Goal: Task Accomplishment & Management: Use online tool/utility

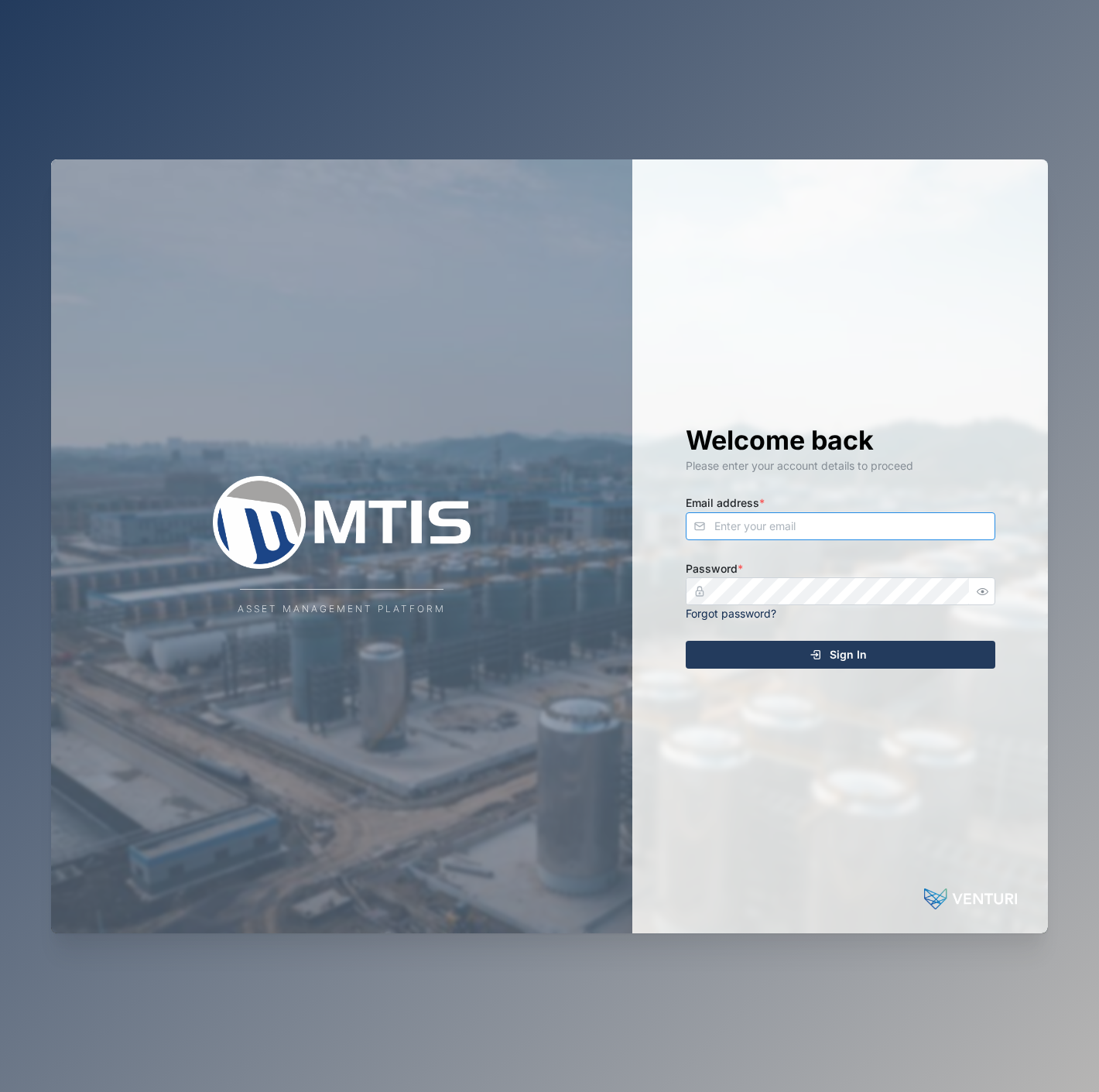
click at [902, 523] on input "Email address *" at bounding box center [841, 526] width 310 height 27
type input "[EMAIL_ADDRESS][PERSON_NAME][DOMAIN_NAME]"
click at [686, 641] on button "Sign In" at bounding box center [841, 654] width 310 height 27
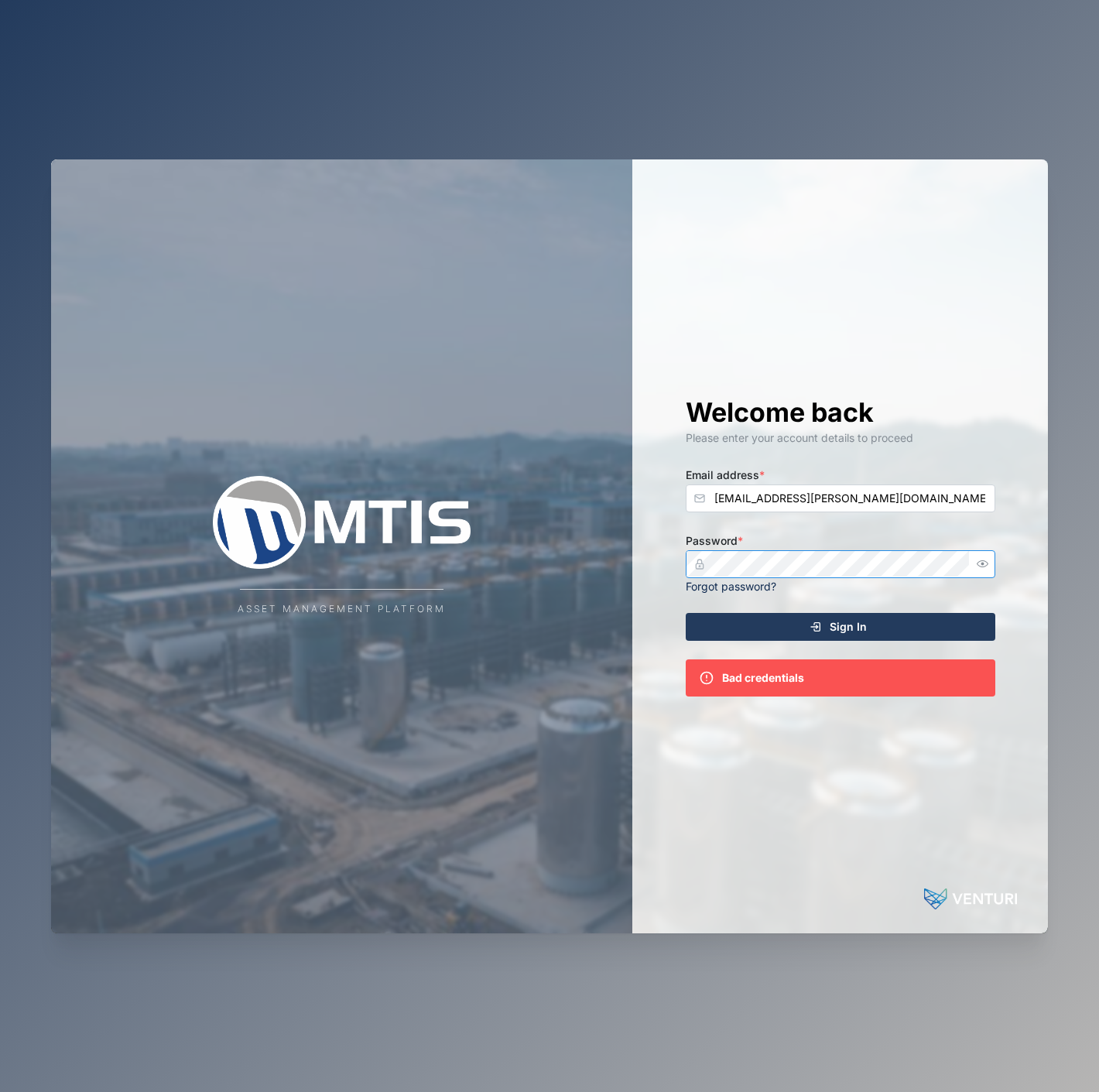
click at [978, 562] on icon "button" at bounding box center [982, 563] width 12 height 12
drag, startPoint x: 896, startPoint y: 607, endPoint x: 905, endPoint y: 621, distance: 16.6
click at [896, 608] on div "Welcome back Please enter your account details to proceed Email address * [EMAI…" at bounding box center [840, 546] width 372 height 774
click at [907, 625] on div "Sign In" at bounding box center [837, 626] width 284 height 26
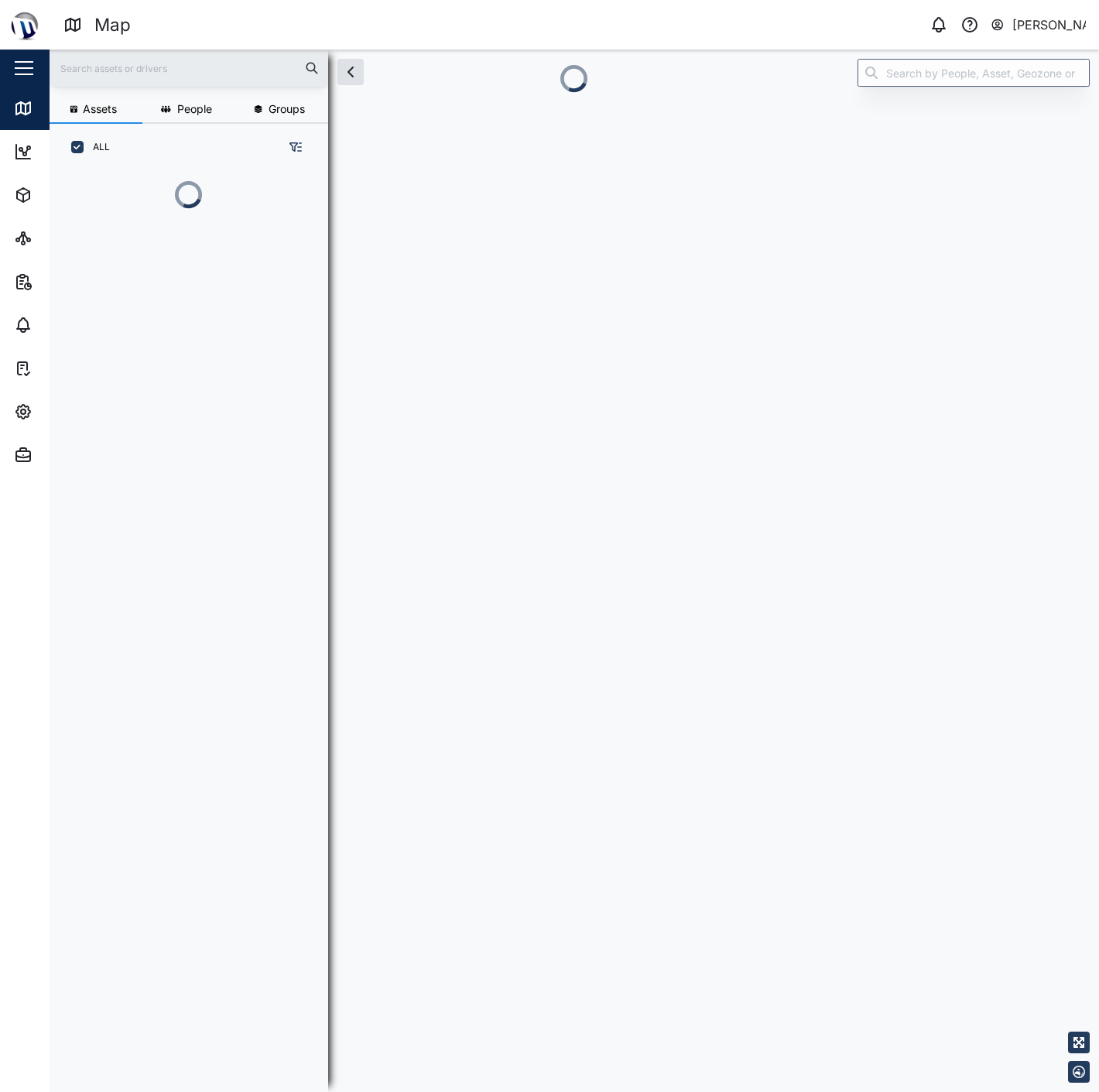
scroll to position [900, 240]
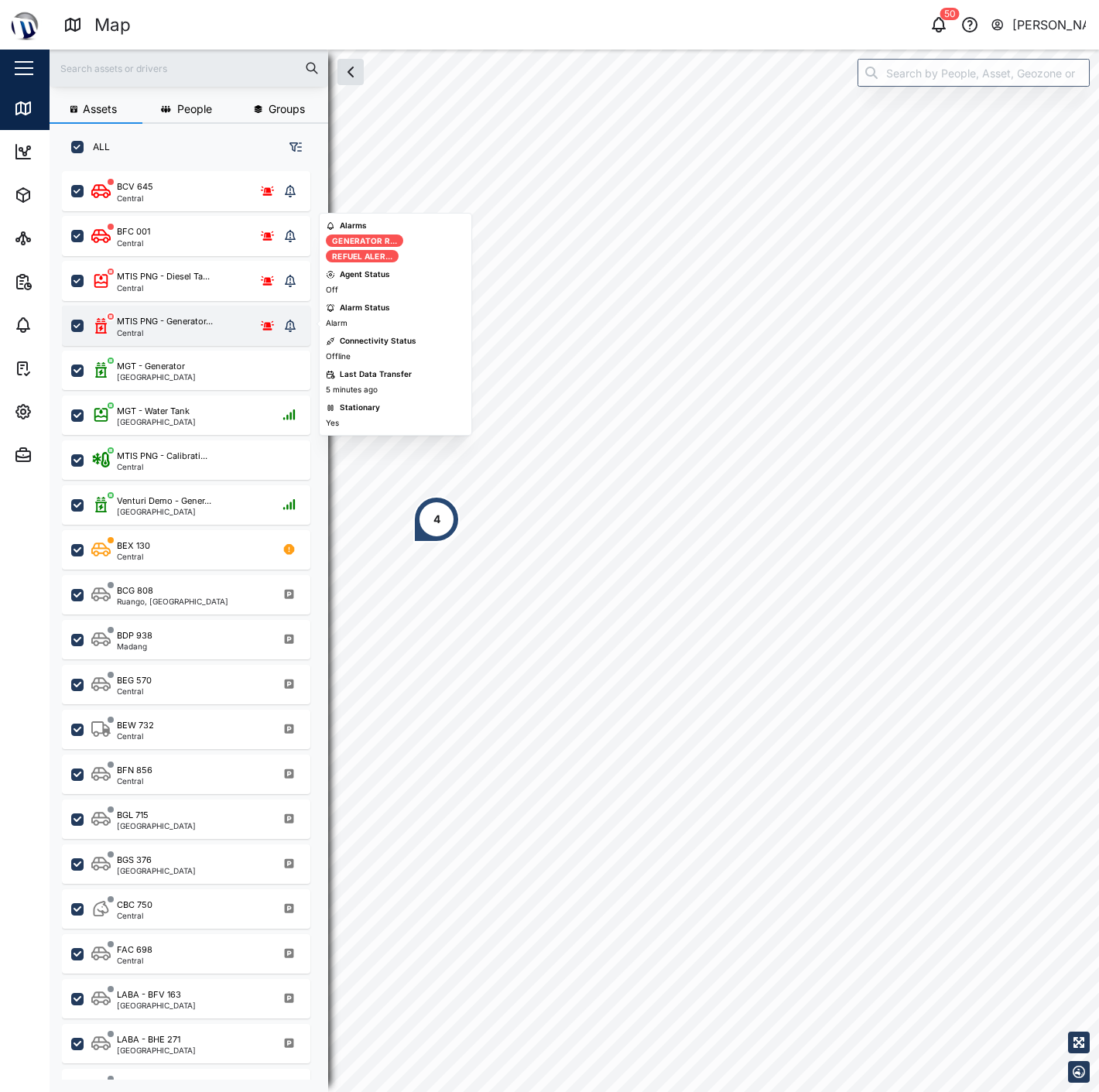
click at [182, 329] on div "Central" at bounding box center [165, 333] width 96 height 8
click at [189, 284] on div "Central" at bounding box center [163, 288] width 93 height 8
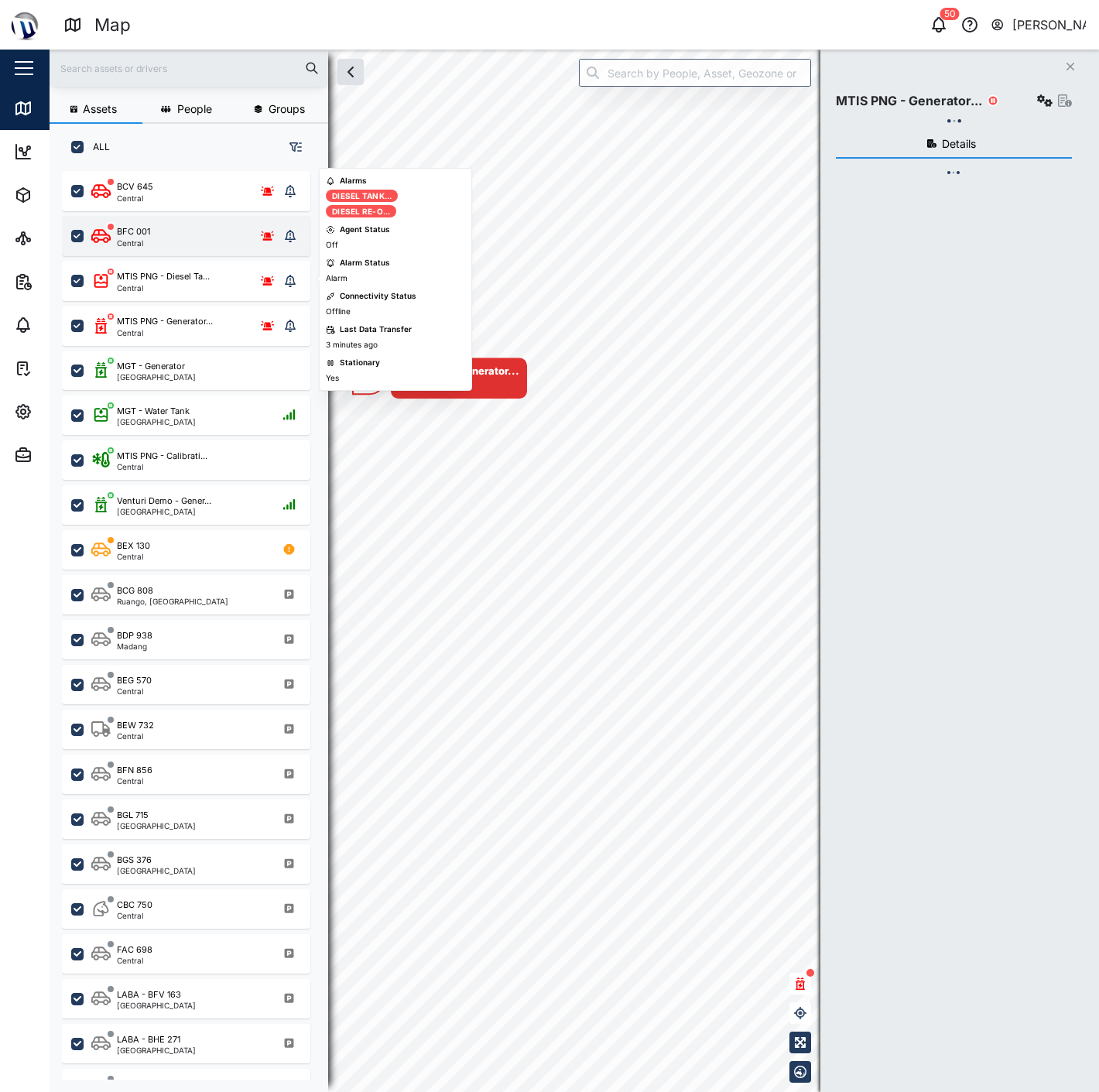
click at [196, 225] on div "BFC 001 Central" at bounding box center [185, 236] width 188 height 22
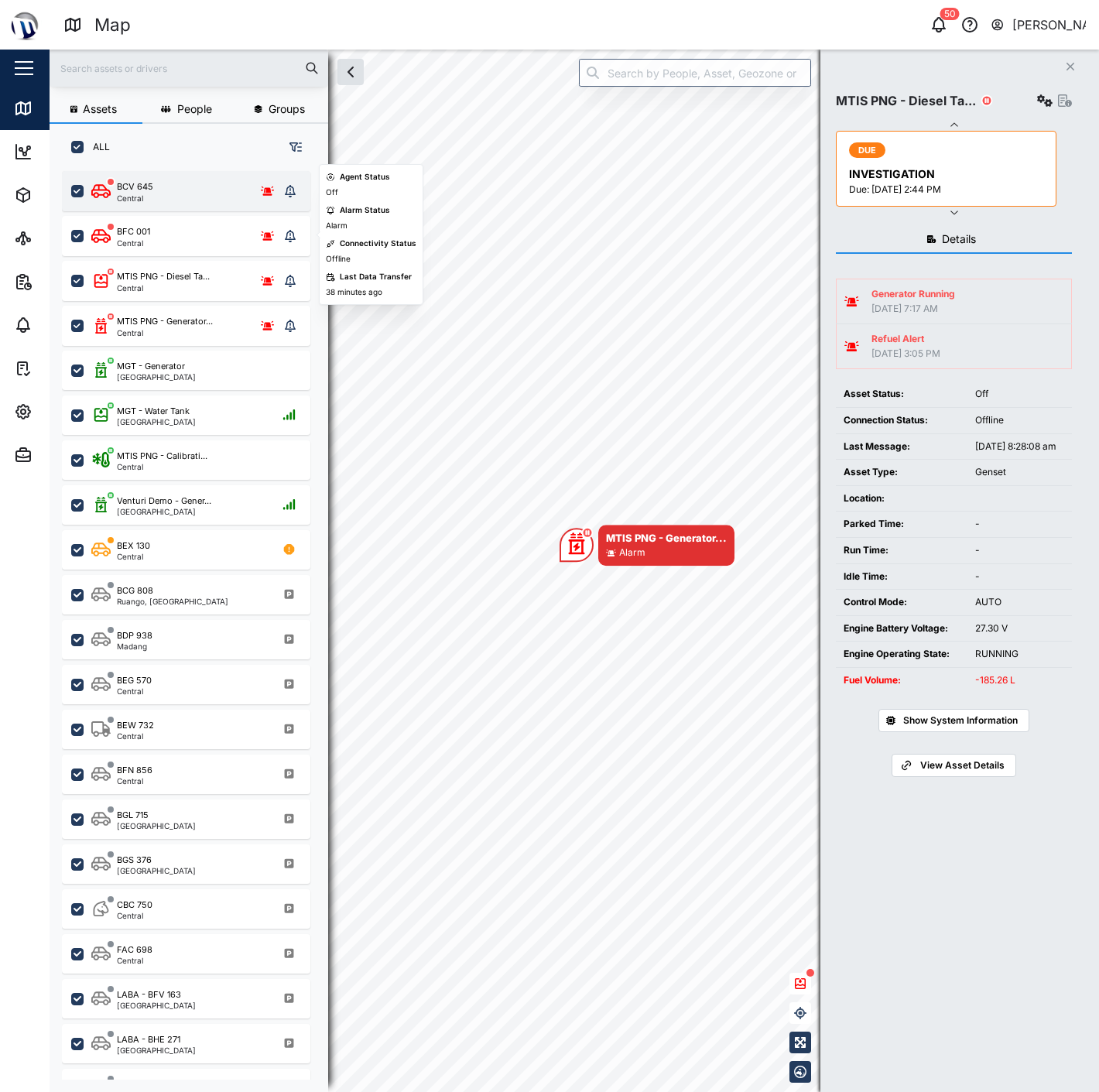
click at [214, 189] on div "BCV 645 Central" at bounding box center [185, 191] width 188 height 22
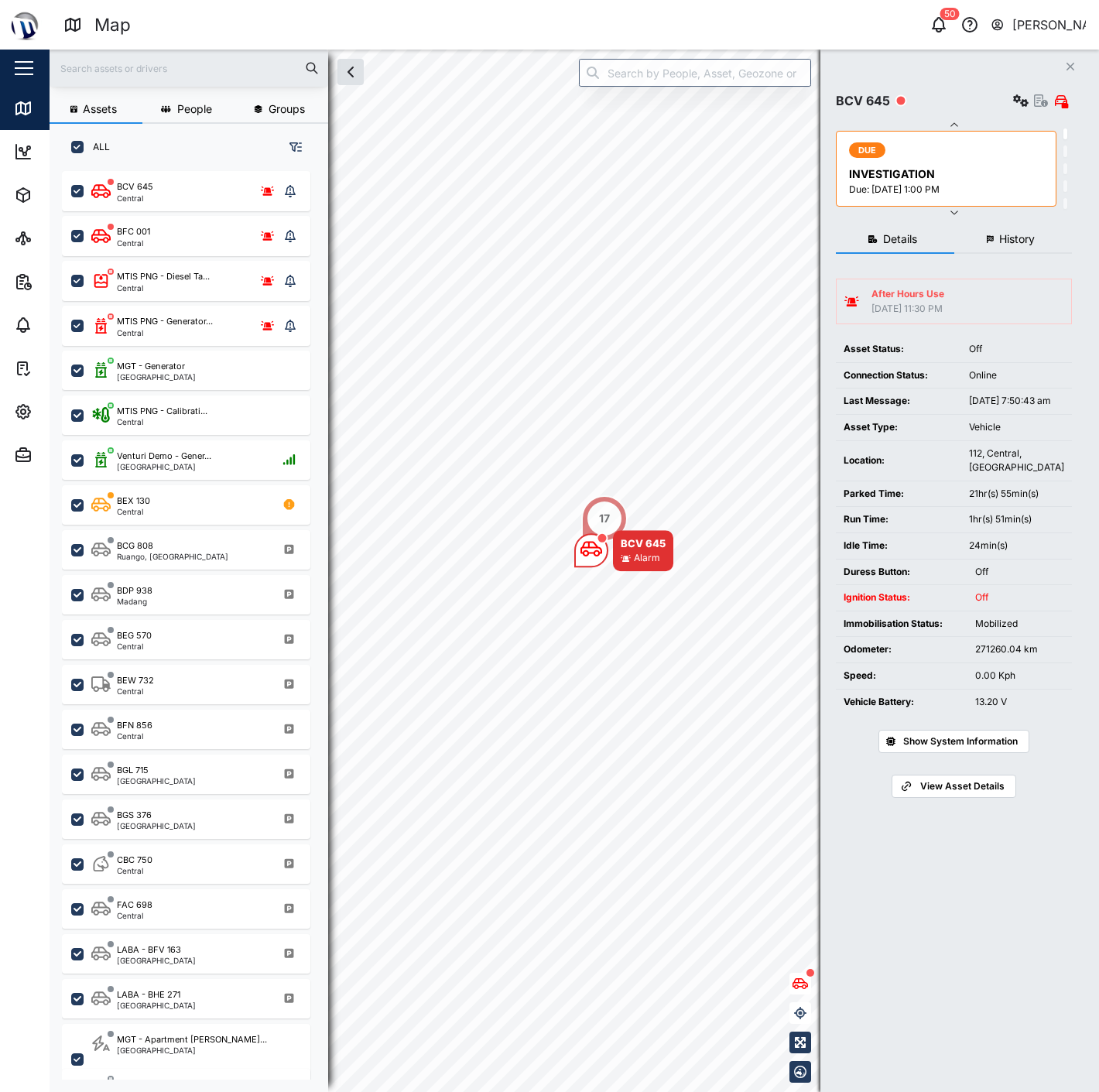
drag, startPoint x: 1072, startPoint y: 64, endPoint x: 1061, endPoint y: 52, distance: 16.3
click at [1071, 64] on icon "Close" at bounding box center [1070, 67] width 9 height 13
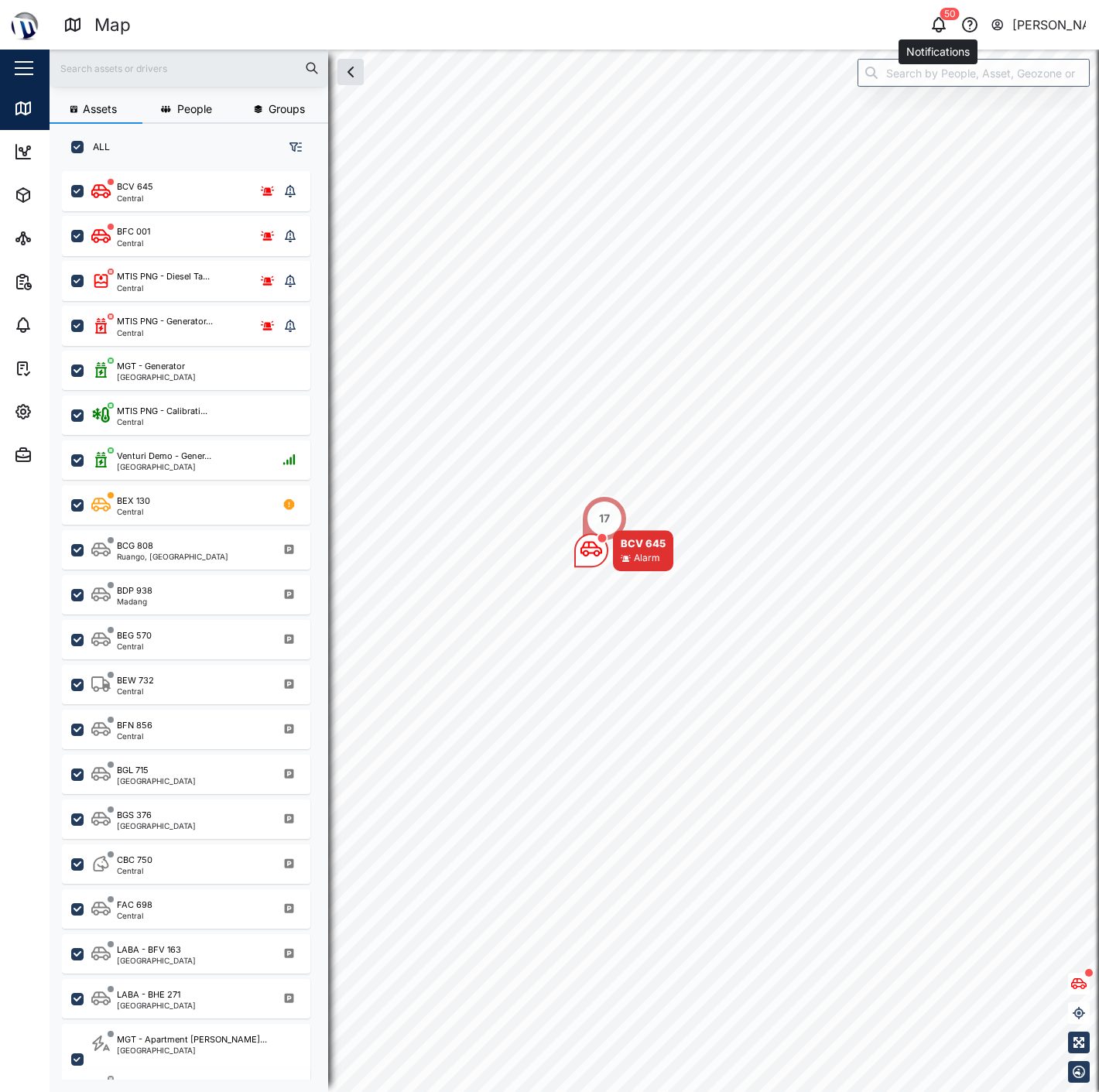
click at [939, 26] on icon "button" at bounding box center [939, 25] width 19 height 19
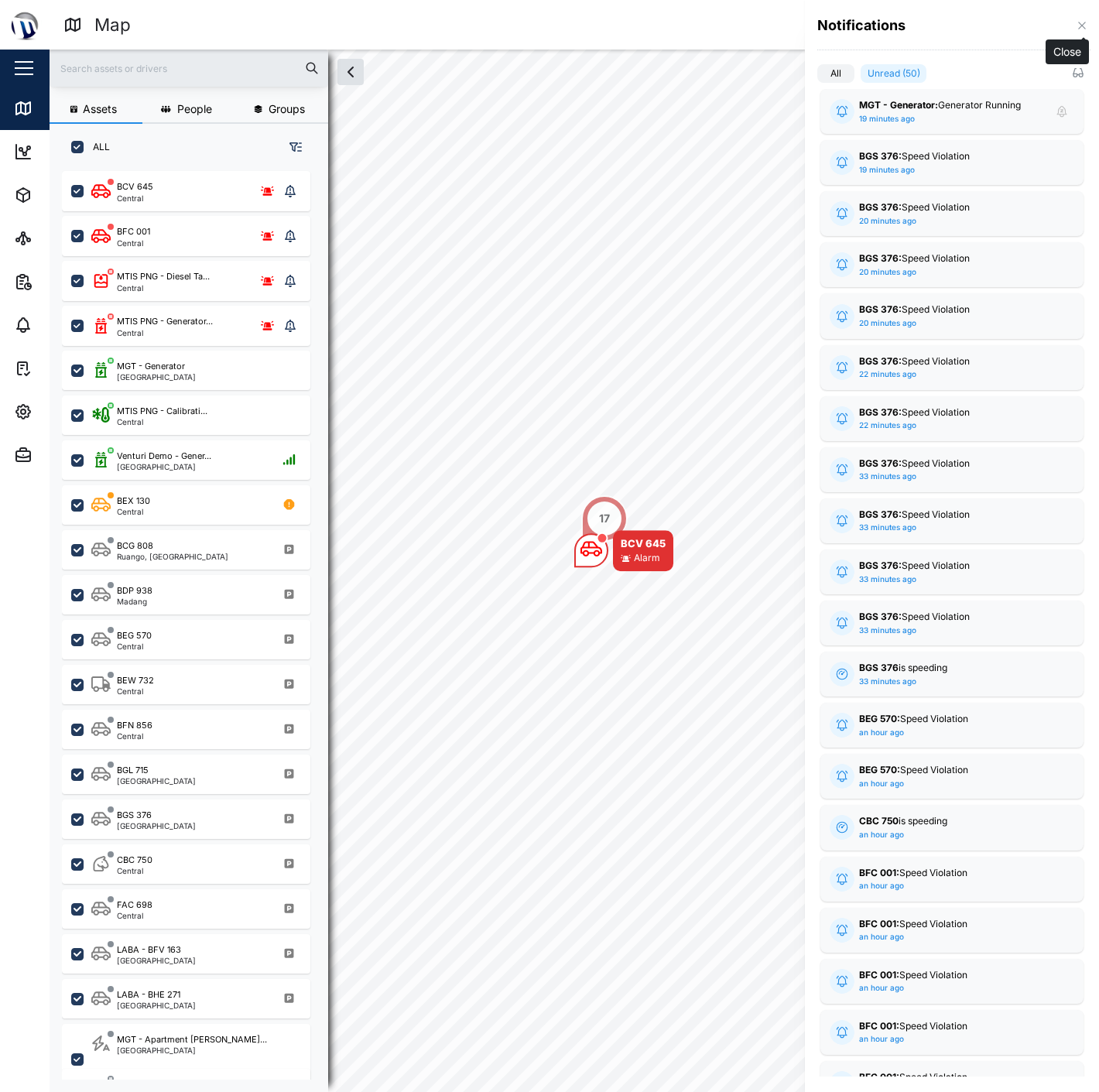
click at [1073, 25] on button "button" at bounding box center [1082, 26] width 17 height 17
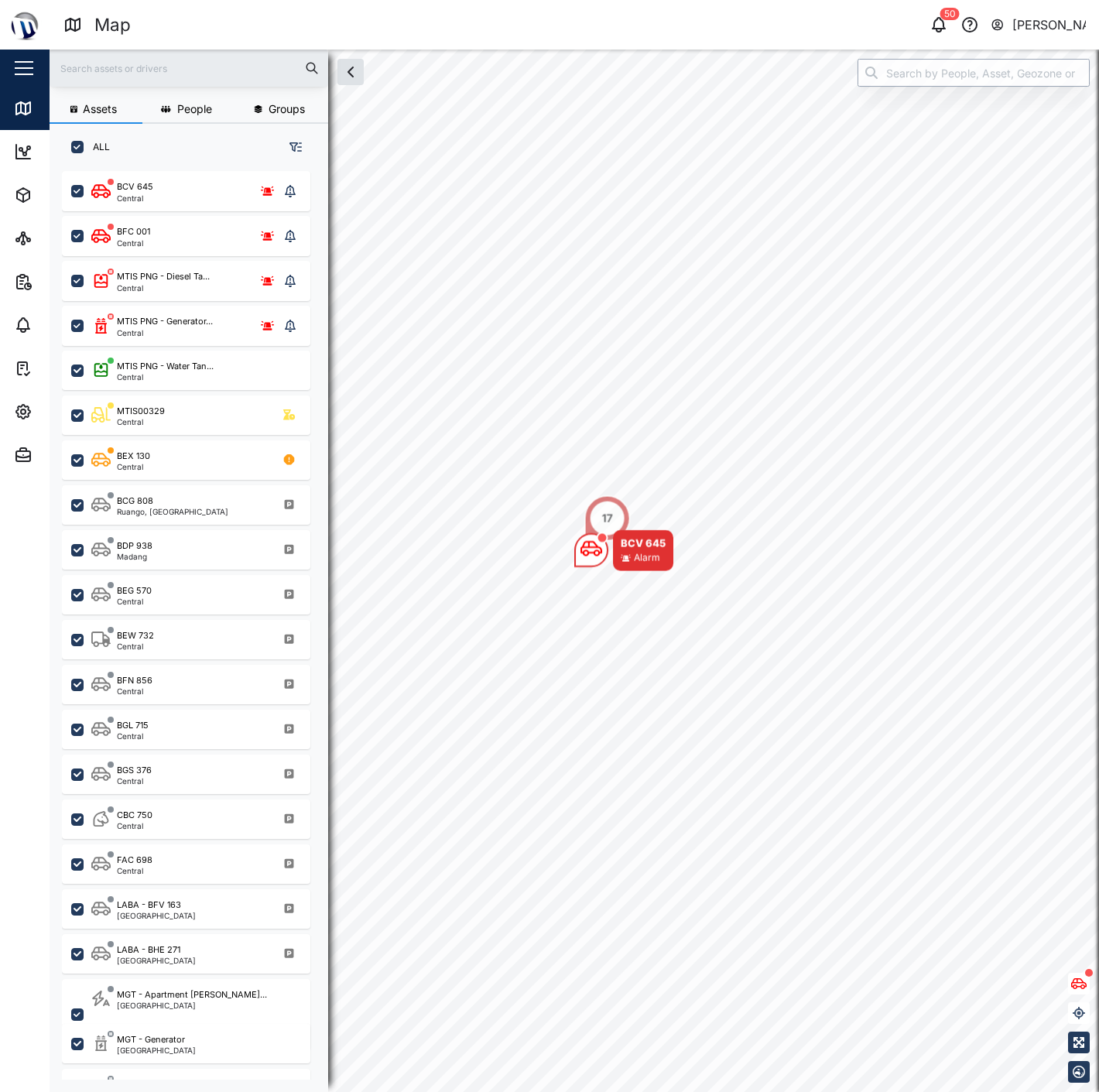
click at [958, 78] on input "search" at bounding box center [973, 72] width 232 height 27
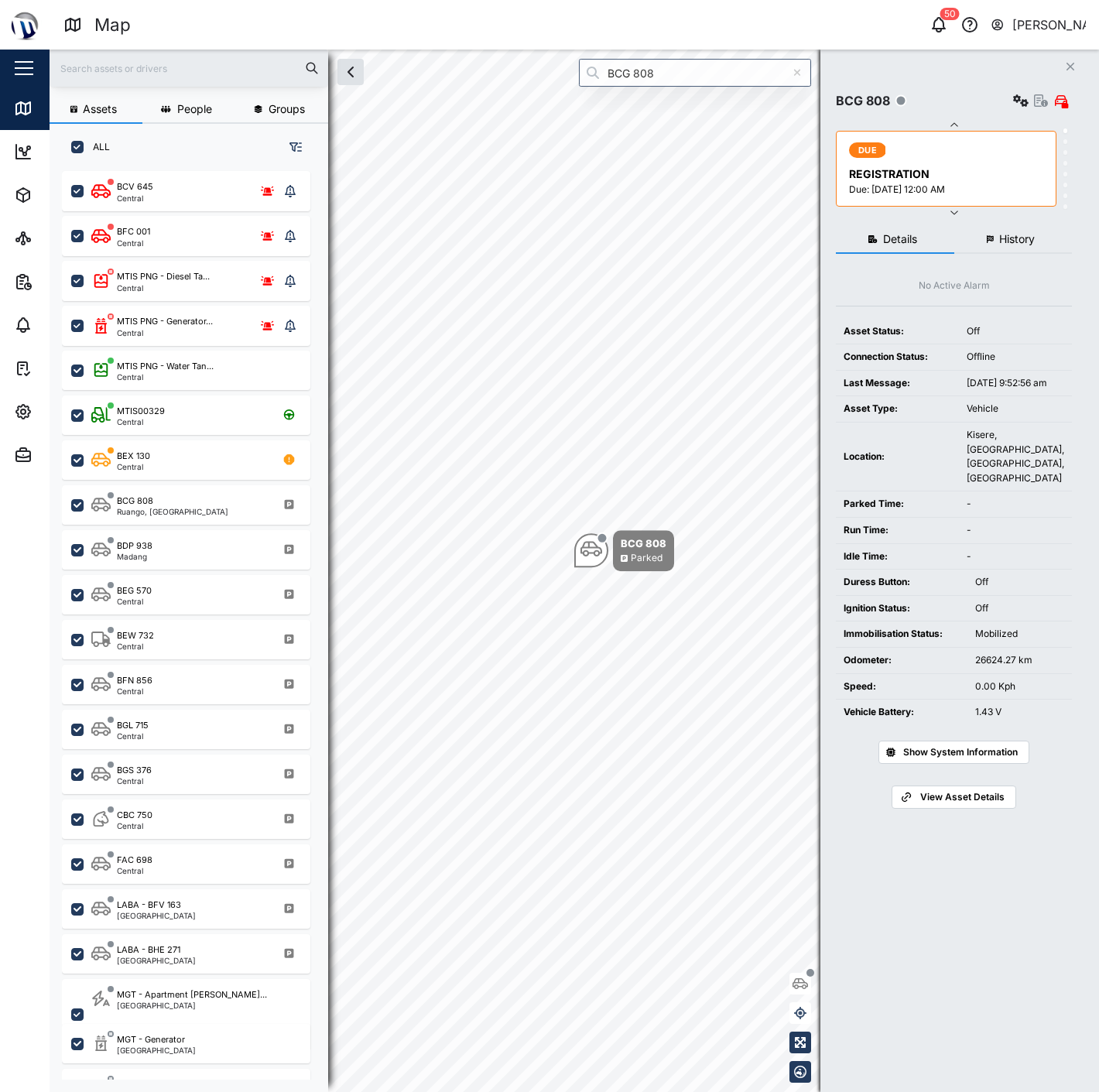
click at [994, 228] on button "History" at bounding box center [1013, 240] width 119 height 27
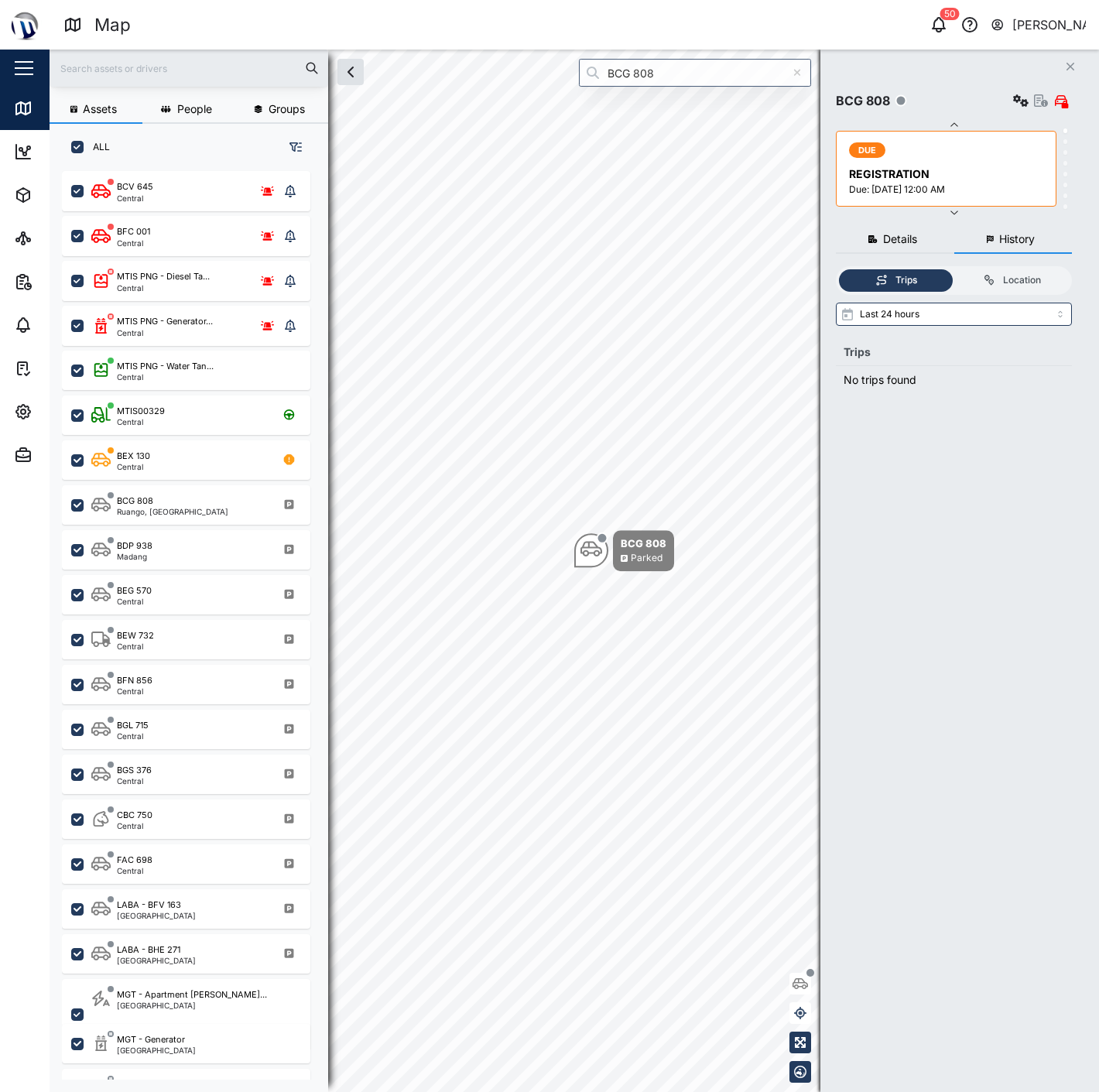
click at [947, 298] on div "Trips Location Last 24 hours Trips No trips found" at bounding box center [954, 664] width 236 height 795
click at [959, 315] on input "Last 24 hours" at bounding box center [954, 314] width 236 height 24
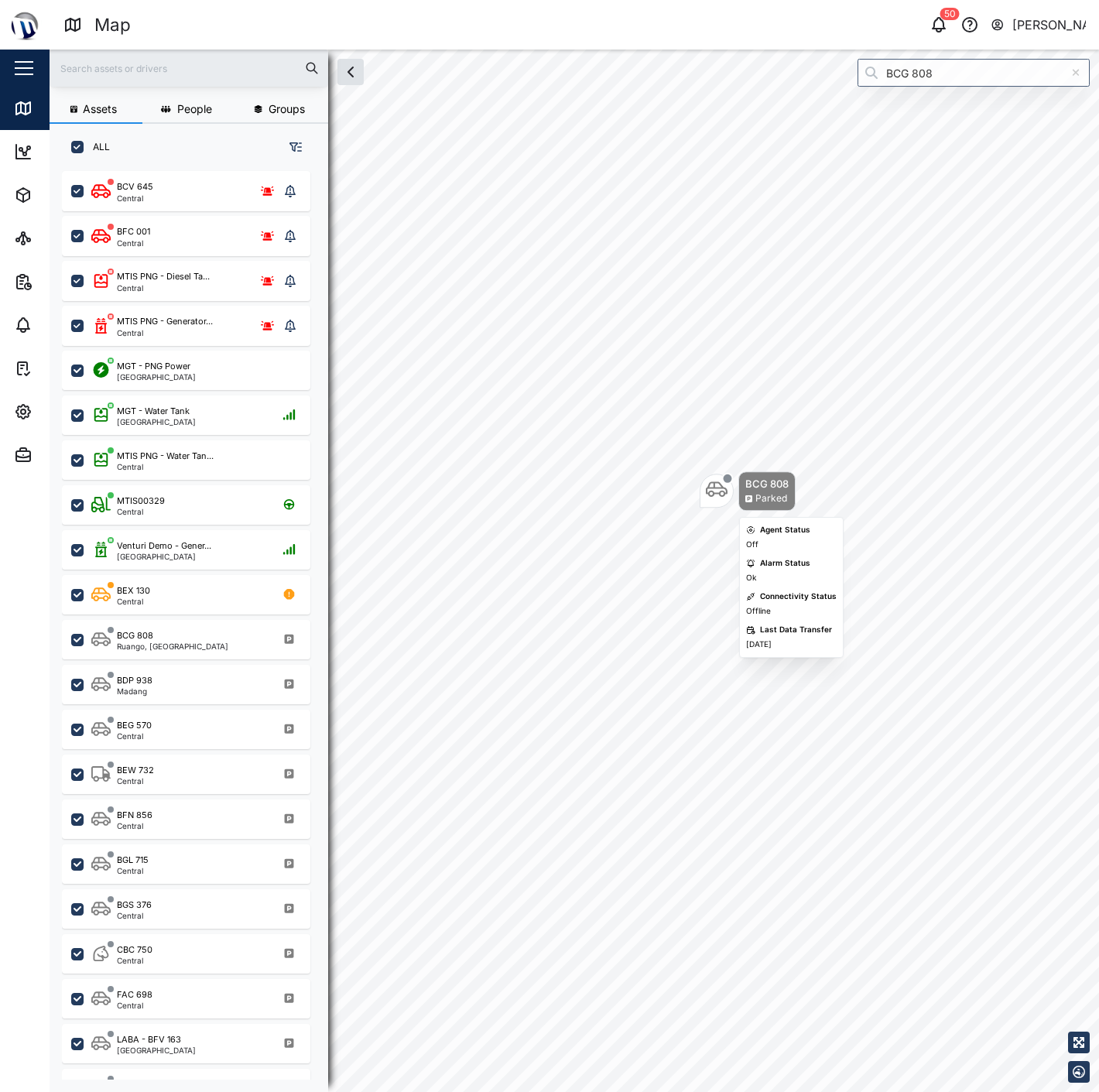
click at [724, 500] on div "Map marker" at bounding box center [716, 491] width 22 height 26
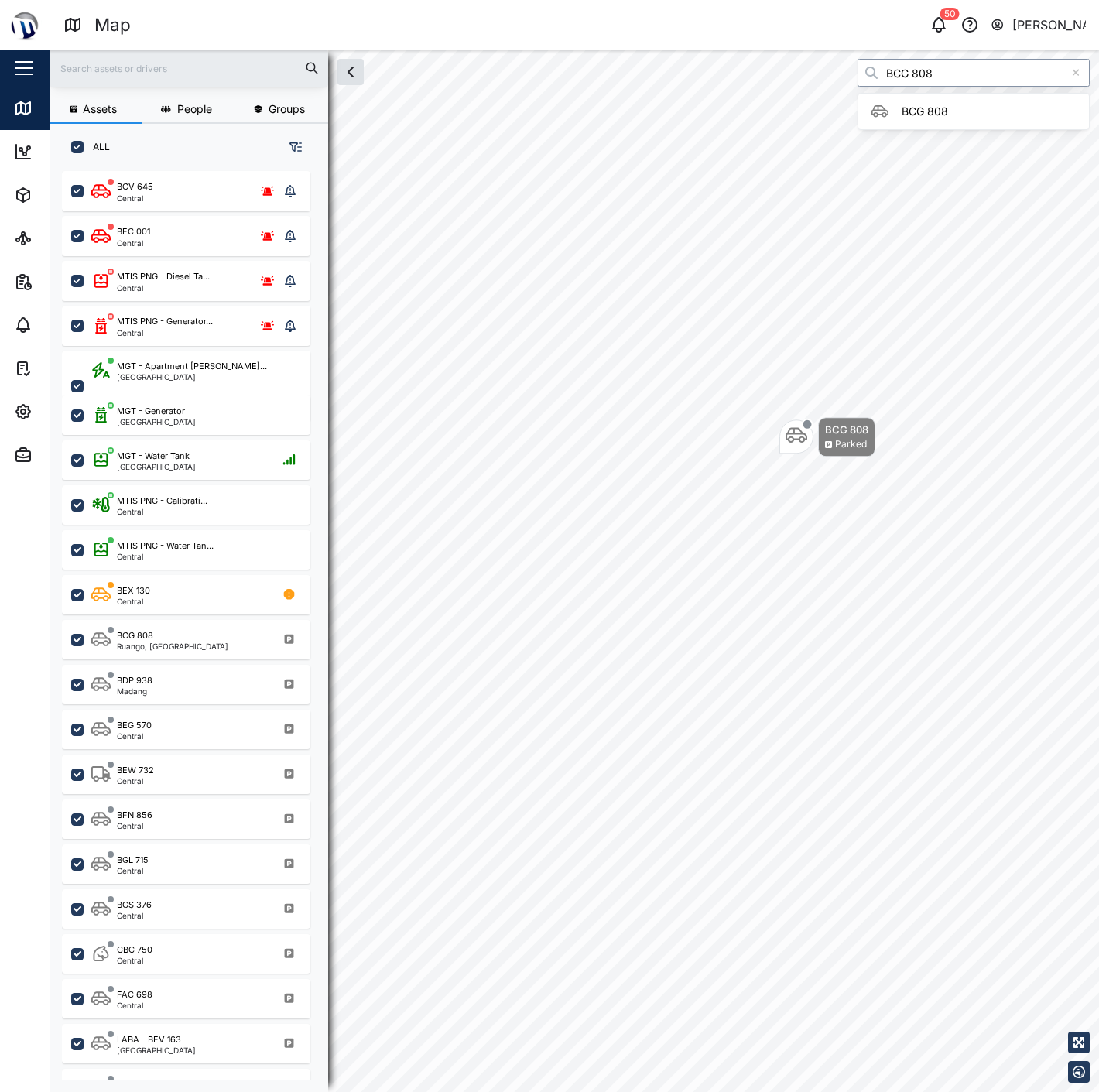
click at [968, 67] on input "BCG 808" at bounding box center [973, 72] width 232 height 27
click at [967, 67] on input "BCG 808" at bounding box center [973, 72] width 232 height 27
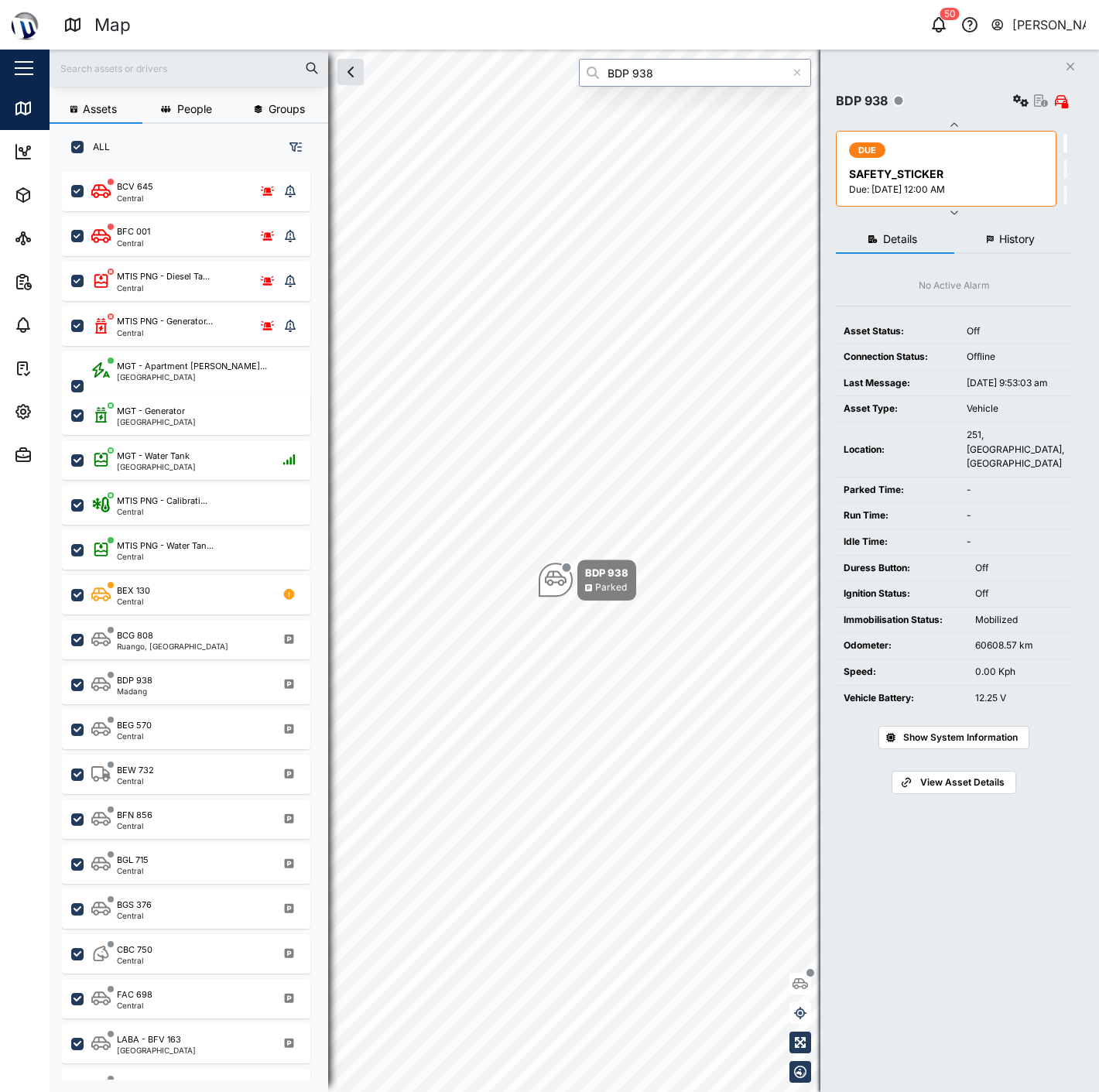
type input "BDP 938"
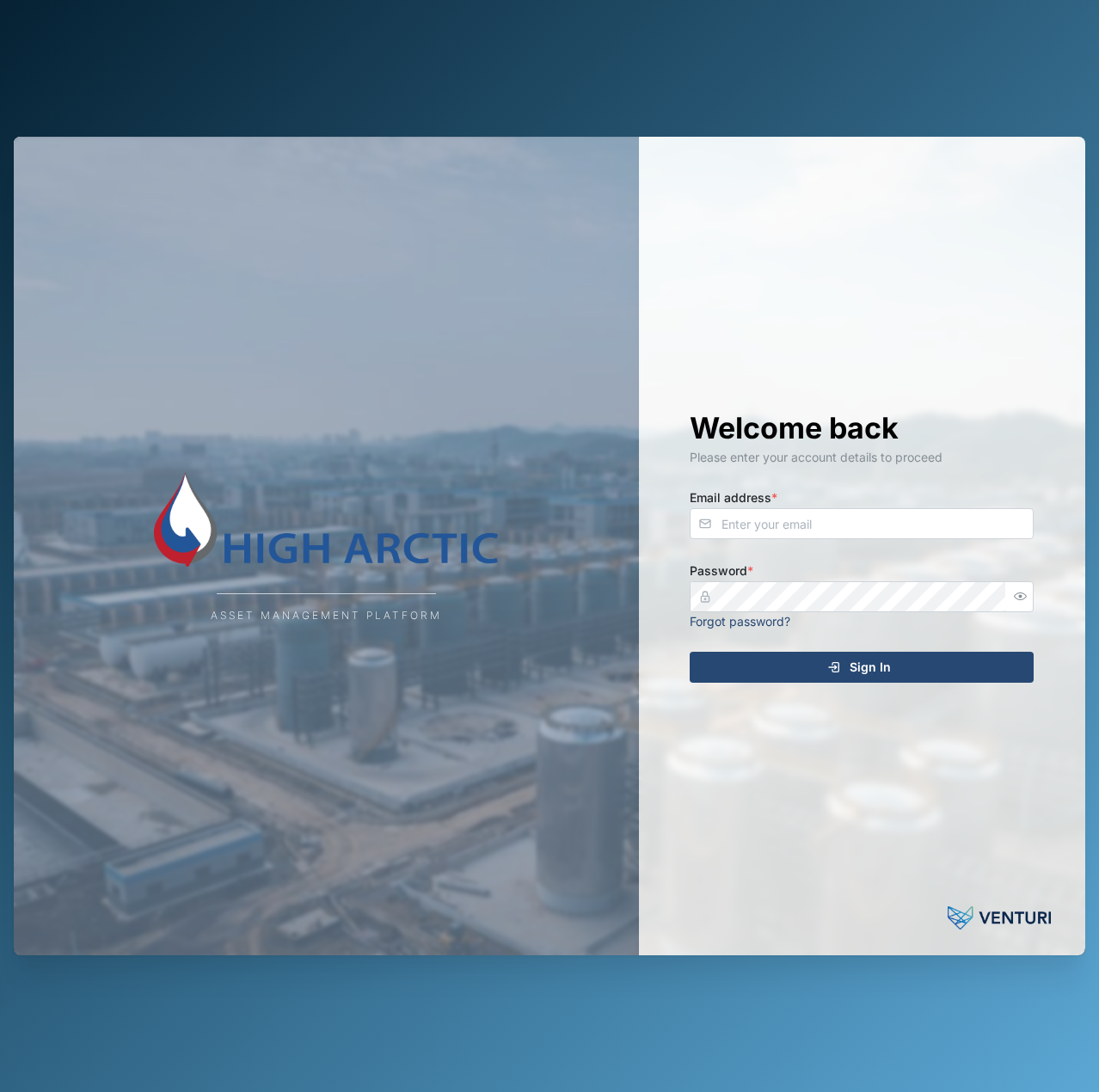
click at [836, 546] on div "Welcome back Please enter your account details to proceed Email address * Passw…" at bounding box center [862, 546] width 413 height 820
click at [843, 528] on input "Email address *" at bounding box center [862, 523] width 344 height 31
type input "[EMAIL_ADDRESS][PERSON_NAME][DOMAIN_NAME]"
click at [690, 652] on button "Sign In" at bounding box center [862, 667] width 344 height 31
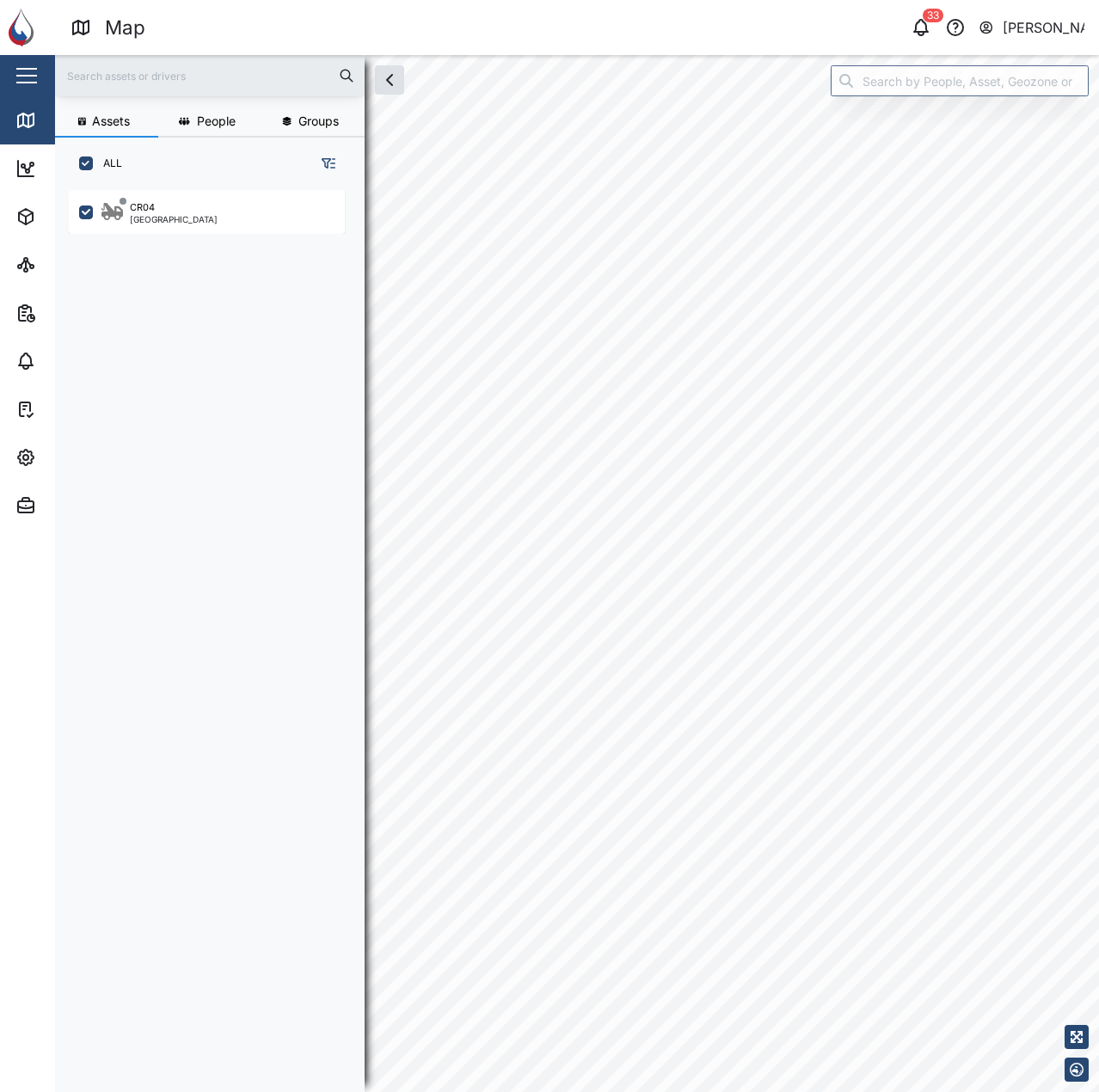
checkbox input "true"
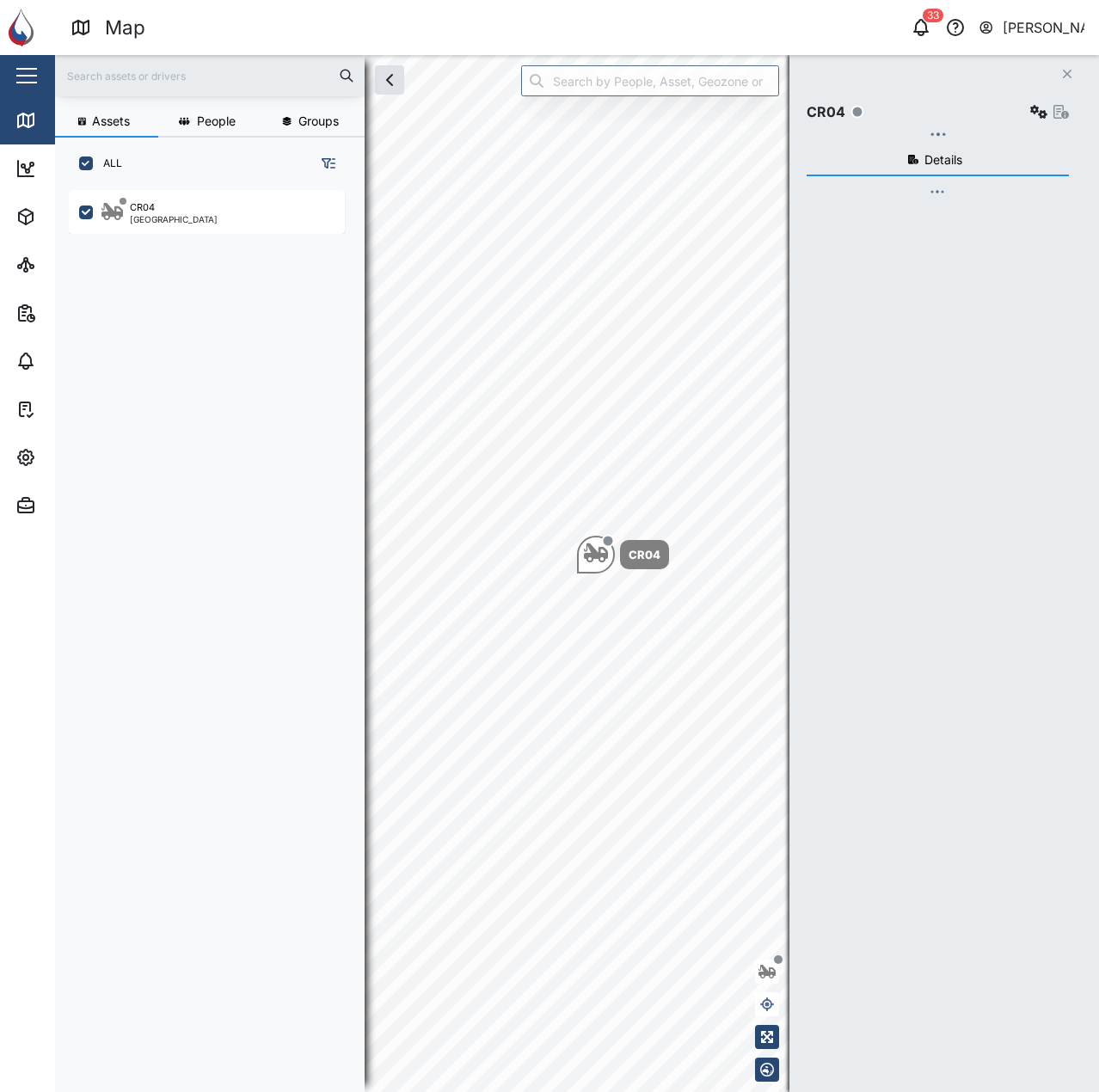
scroll to position [882, 269]
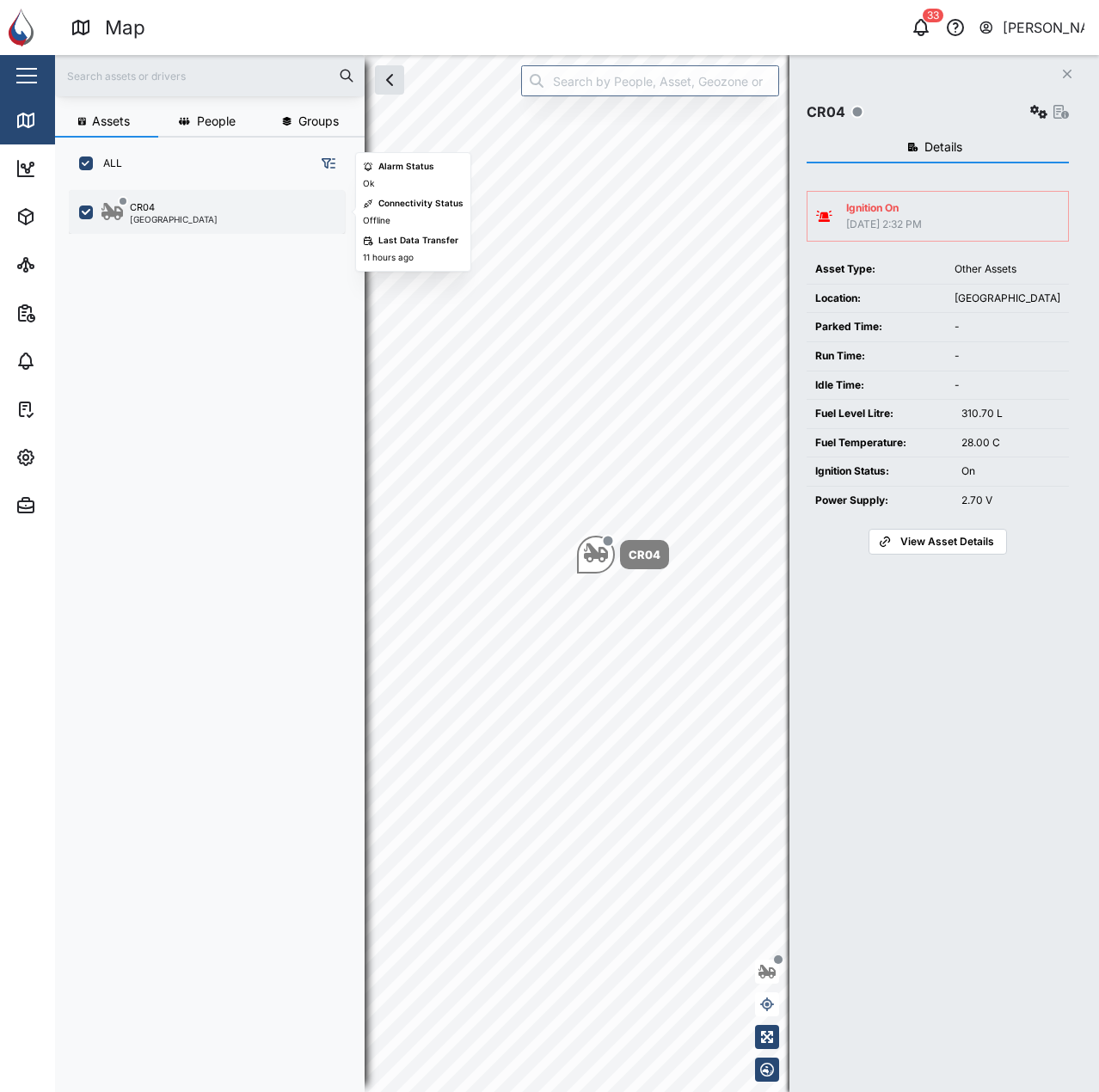
click at [214, 200] on div "CR04 Port Moresby" at bounding box center [207, 212] width 276 height 44
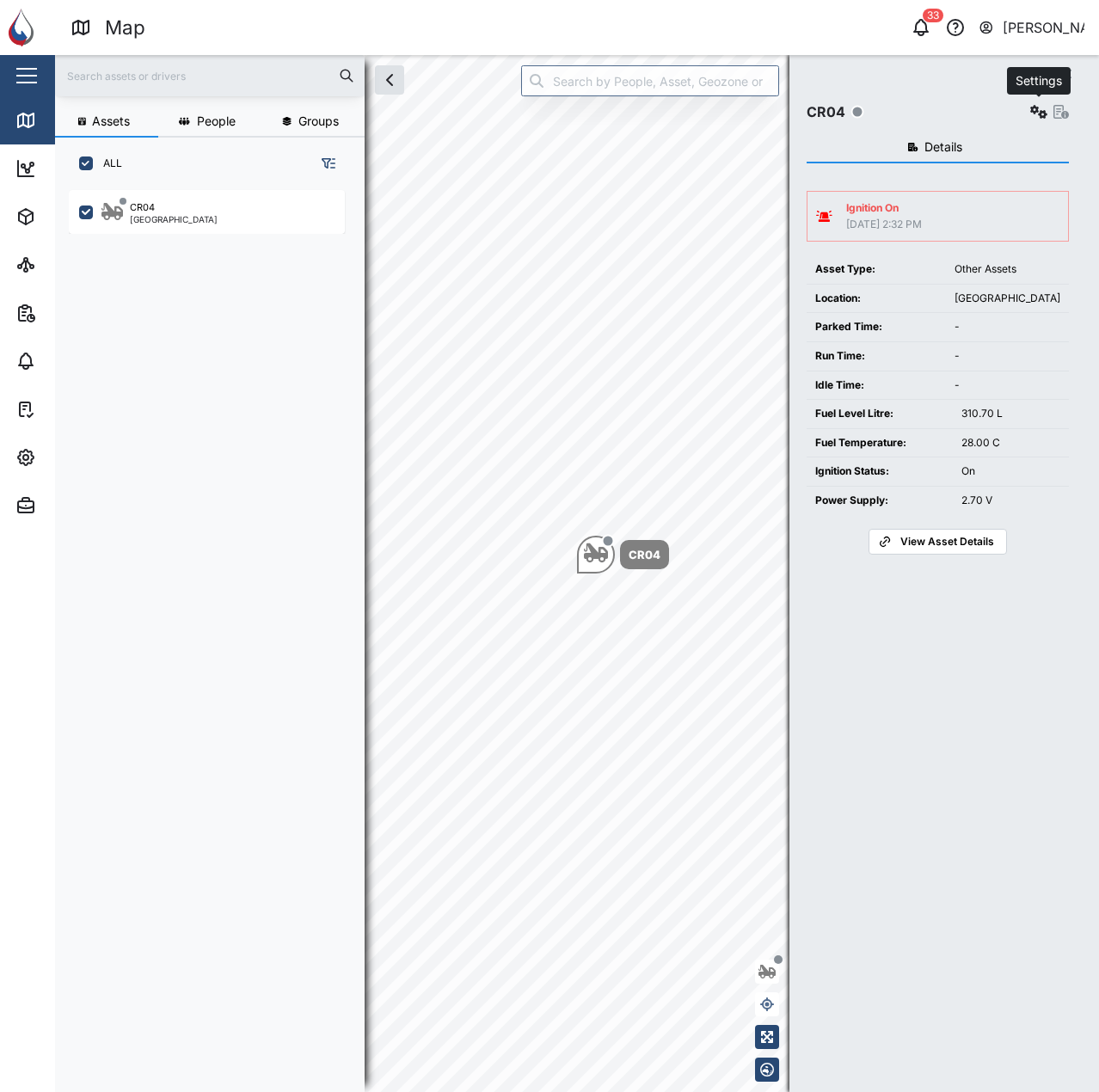
drag, startPoint x: 1036, startPoint y: 108, endPoint x: 1048, endPoint y: 104, distance: 12.6
click at [1038, 108] on icon "button" at bounding box center [1039, 112] width 17 height 14
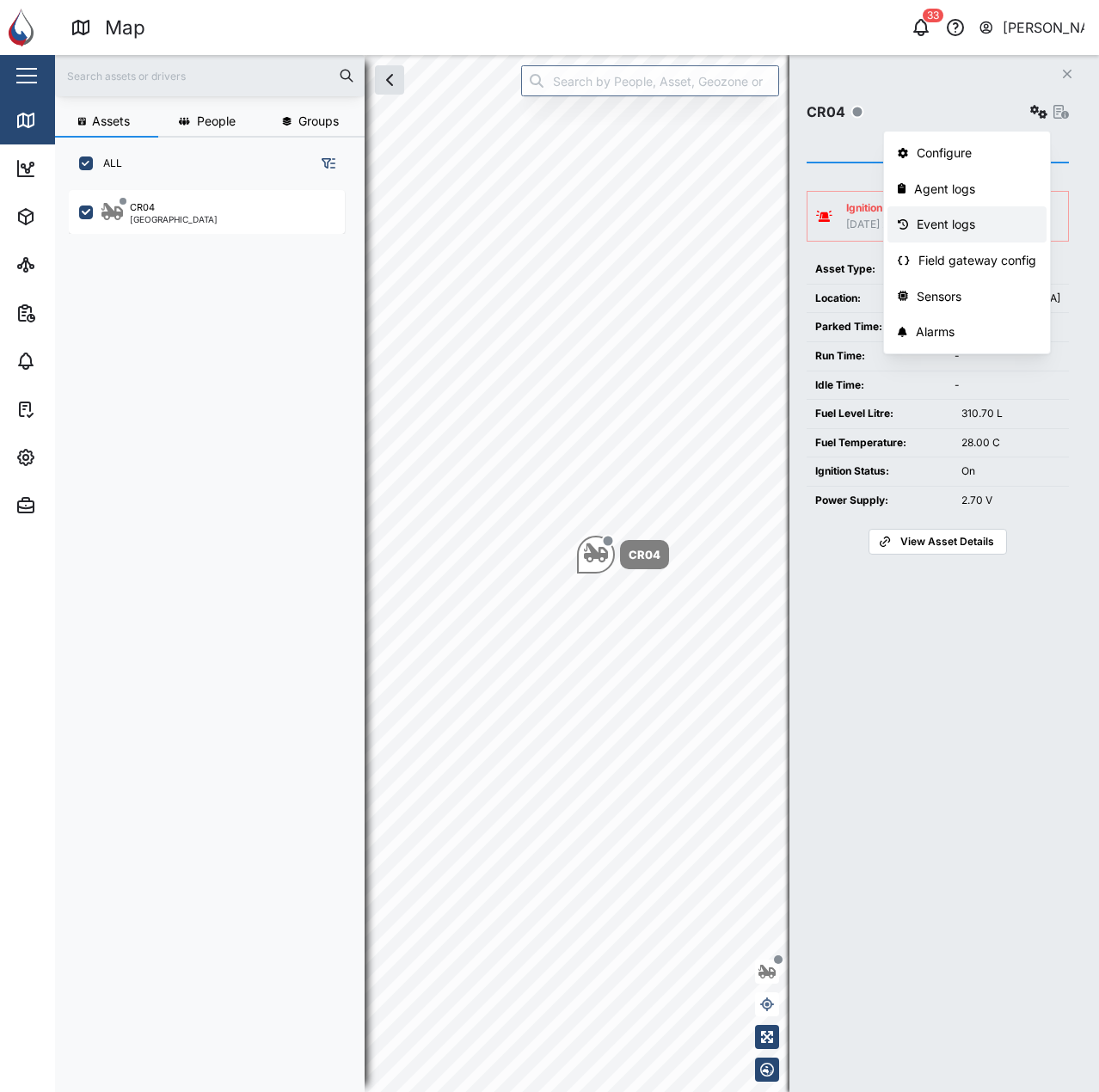
click at [999, 219] on div "Event logs" at bounding box center [976, 224] width 120 height 19
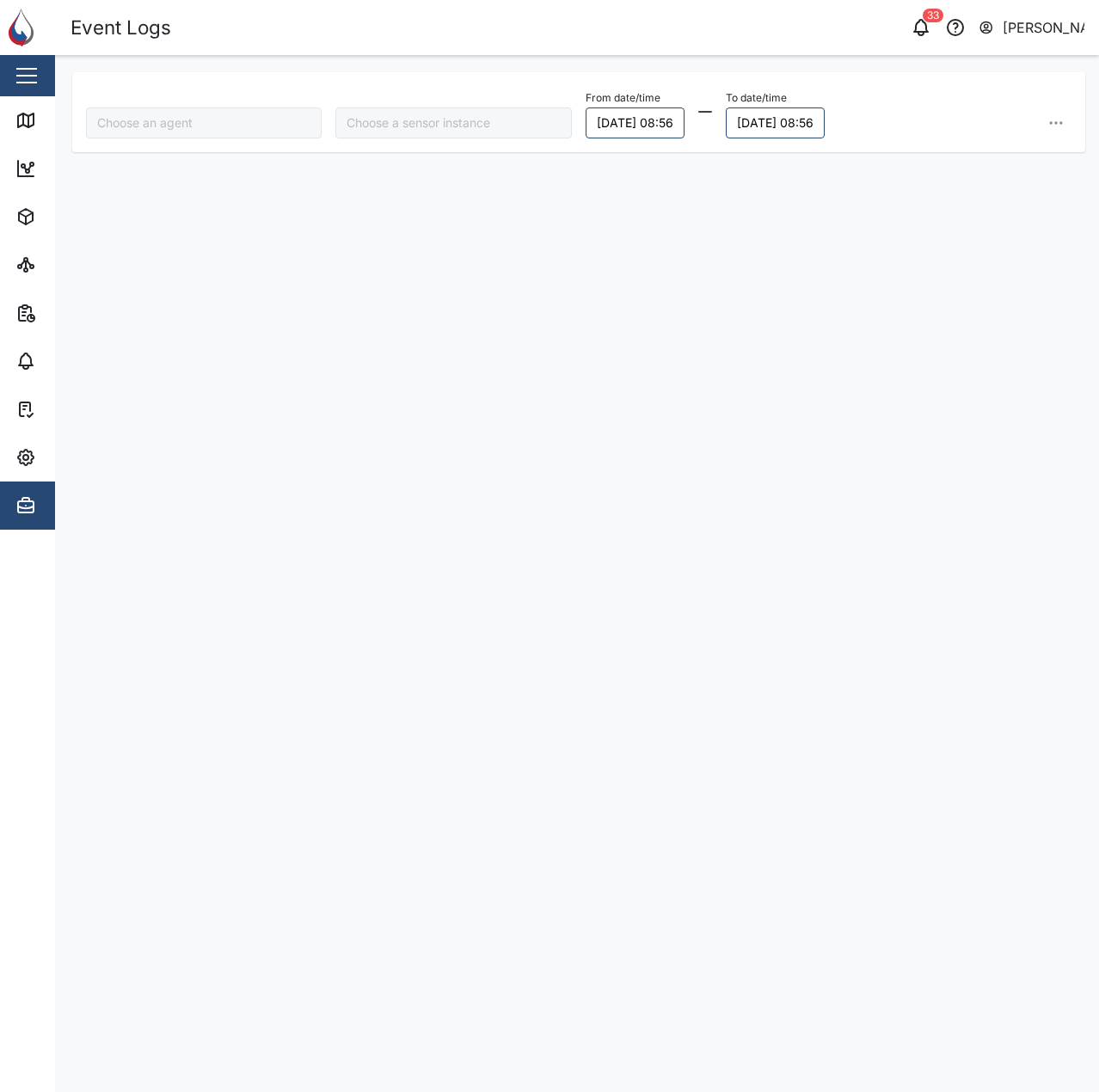
type input "CR04"
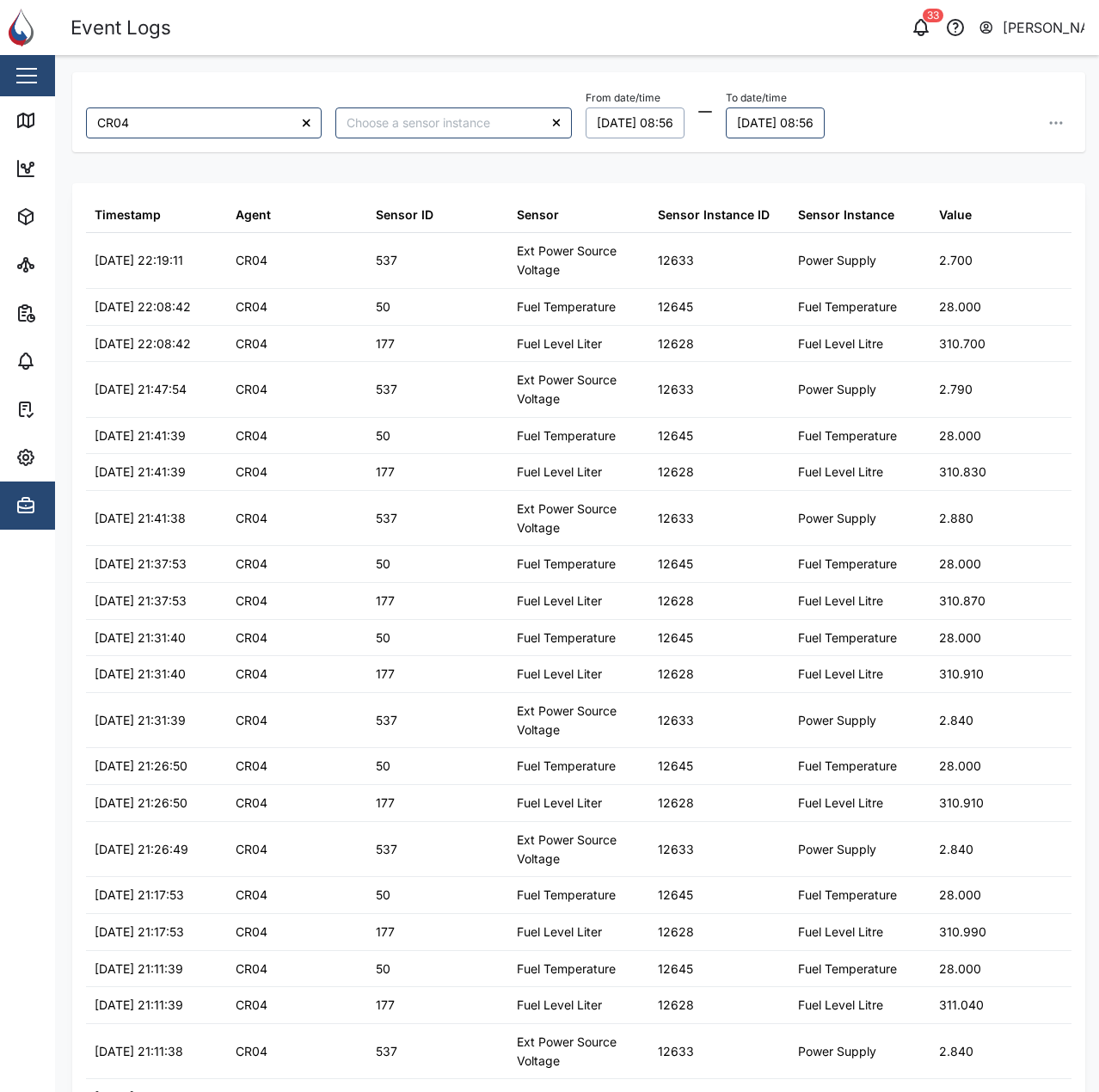
click at [628, 134] on button "08/09/2025 08:56" at bounding box center [635, 122] width 99 height 31
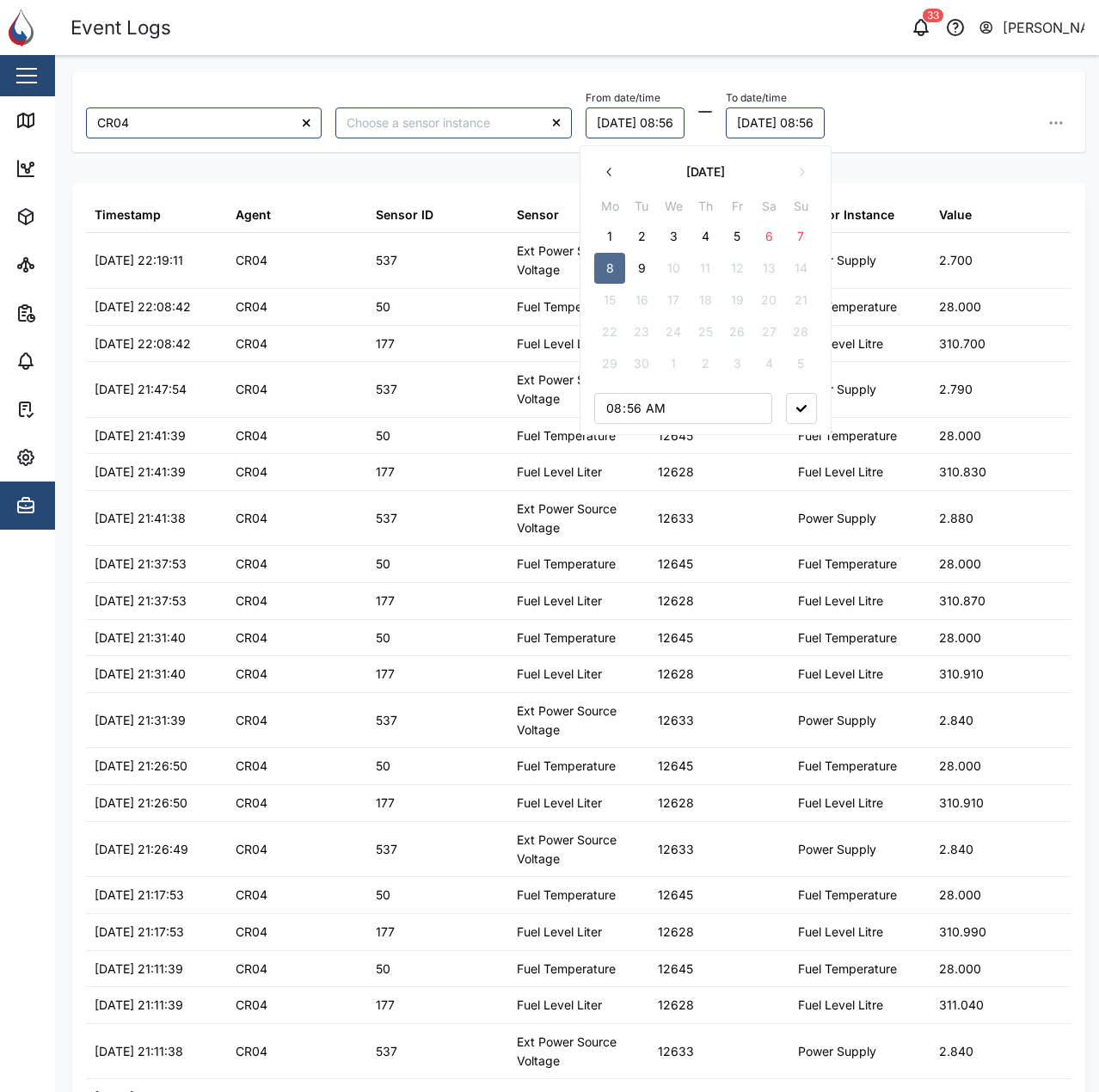
click at [614, 233] on button "1" at bounding box center [609, 236] width 31 height 31
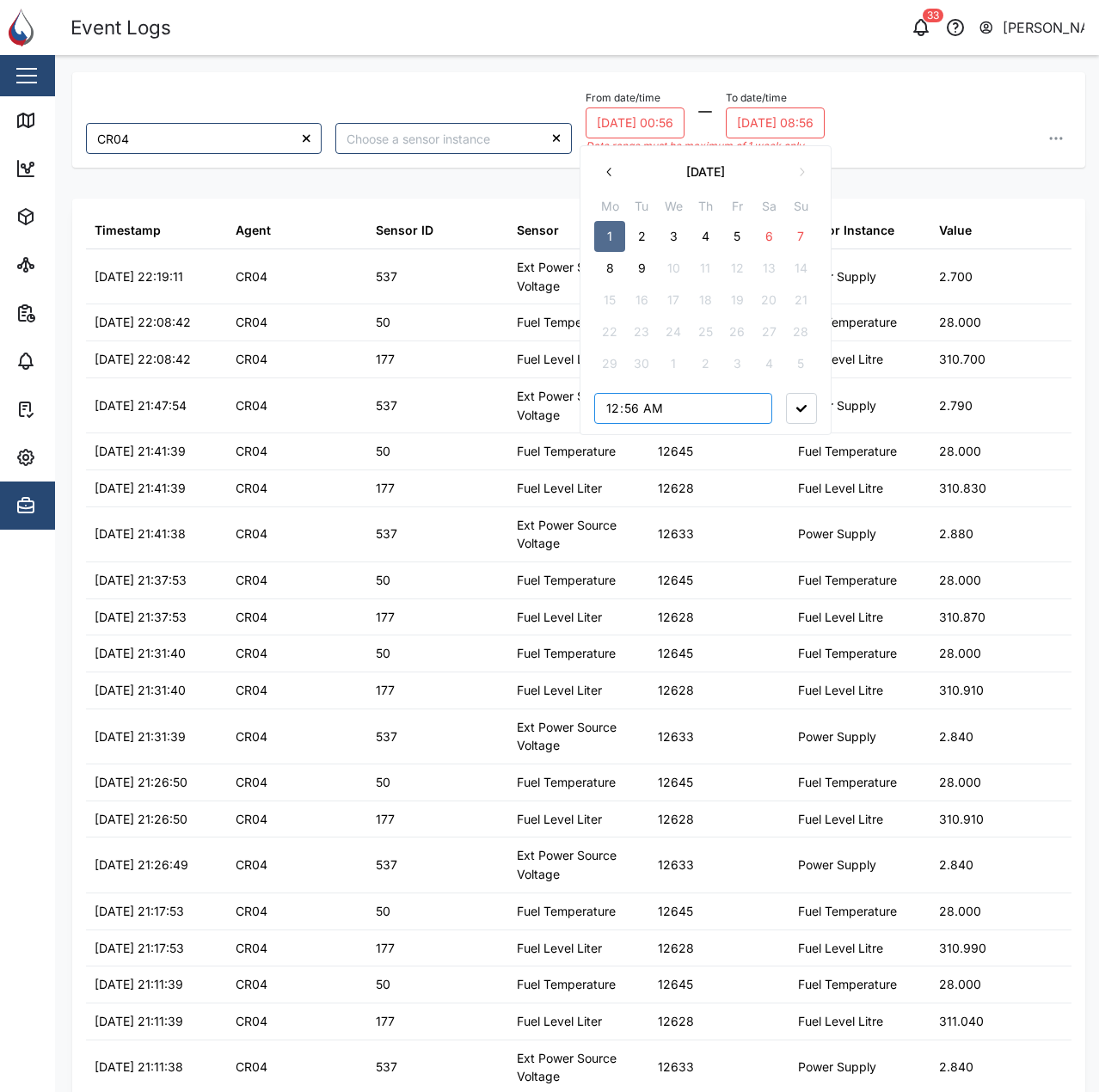
type input "00:00"
click at [811, 404] on button "button" at bounding box center [800, 408] width 31 height 31
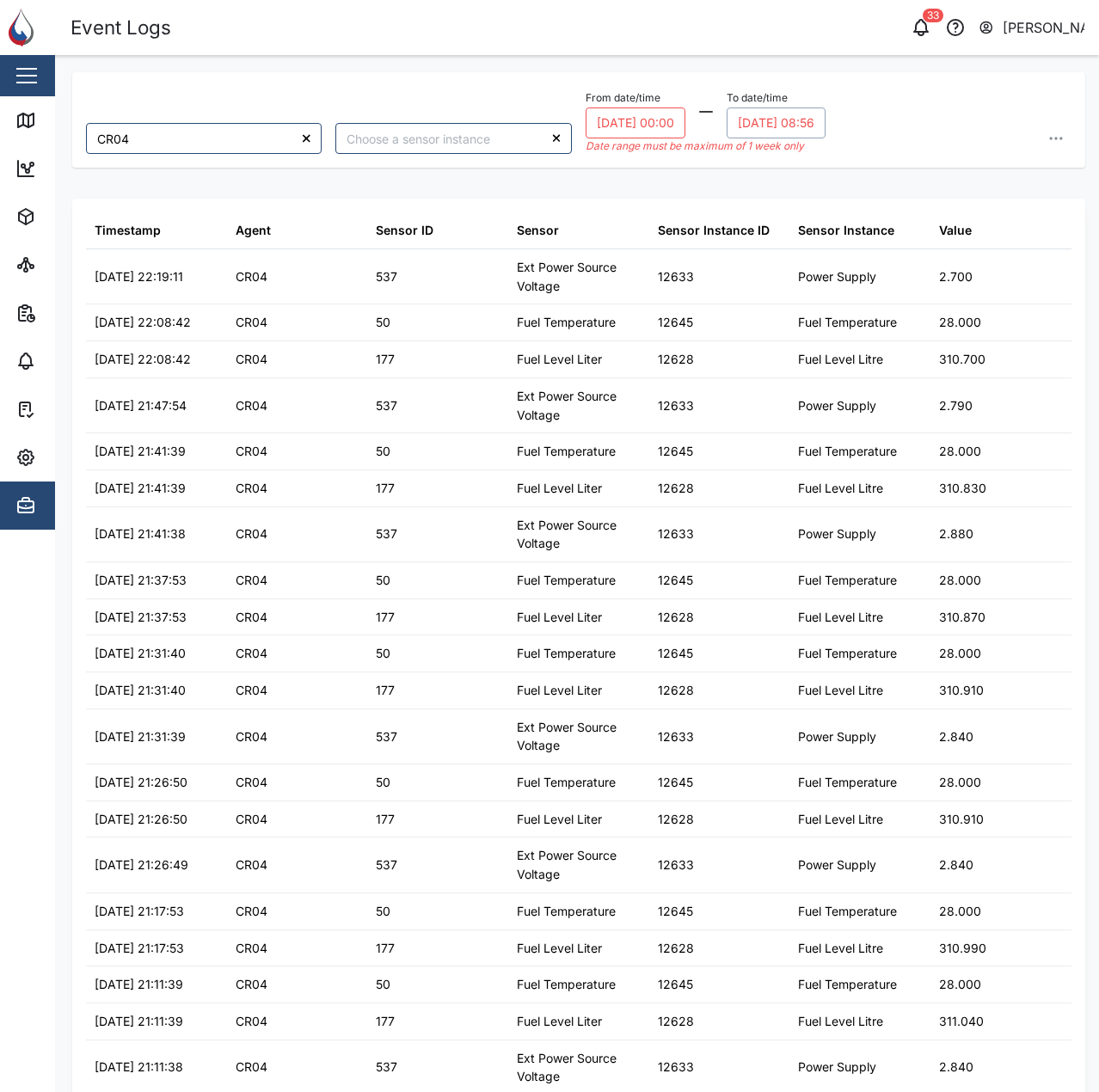
click at [785, 115] on button "09/09/2025 08:56" at bounding box center [775, 122] width 99 height 31
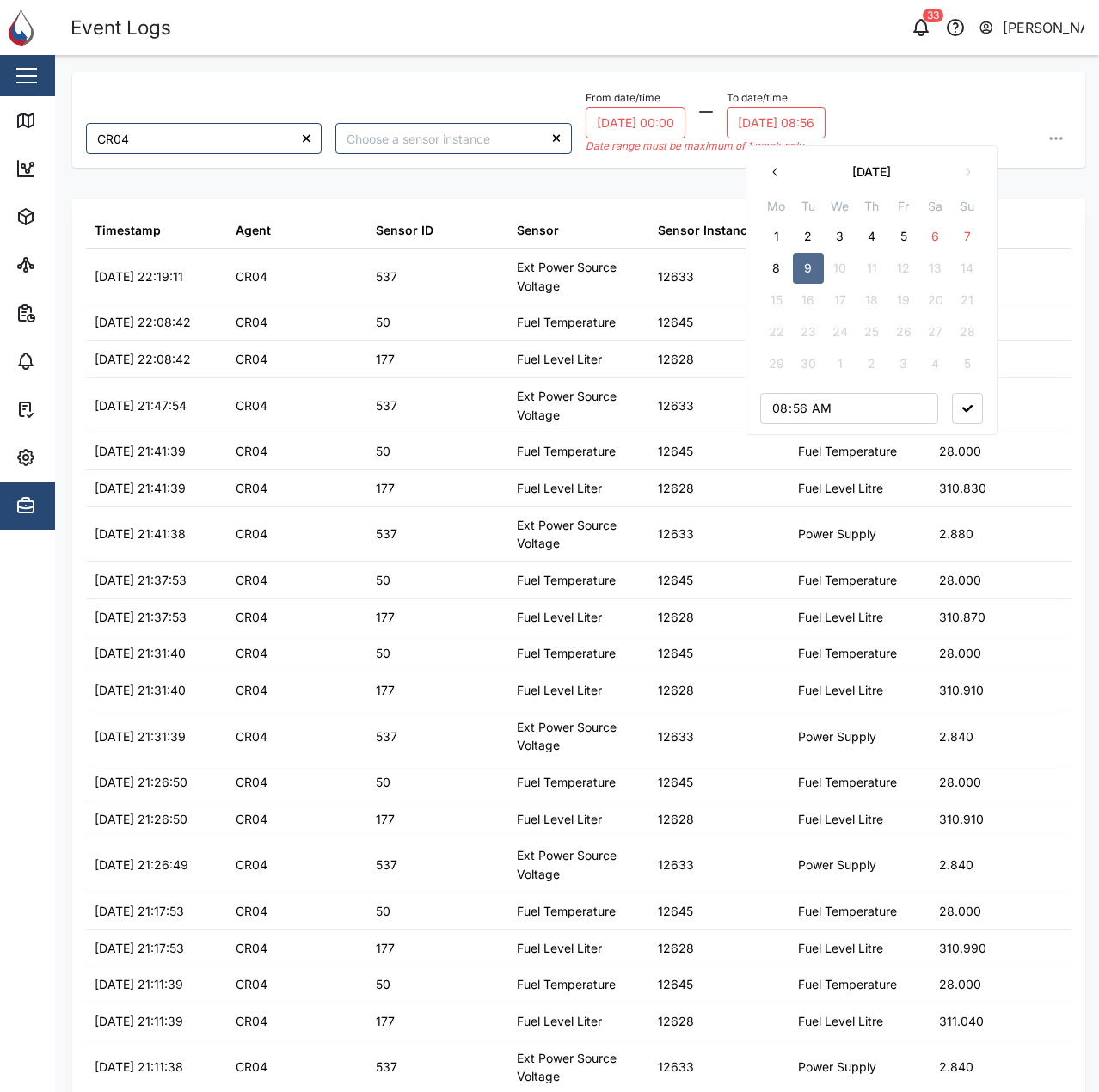
click at [965, 235] on button "7" at bounding box center [966, 236] width 31 height 31
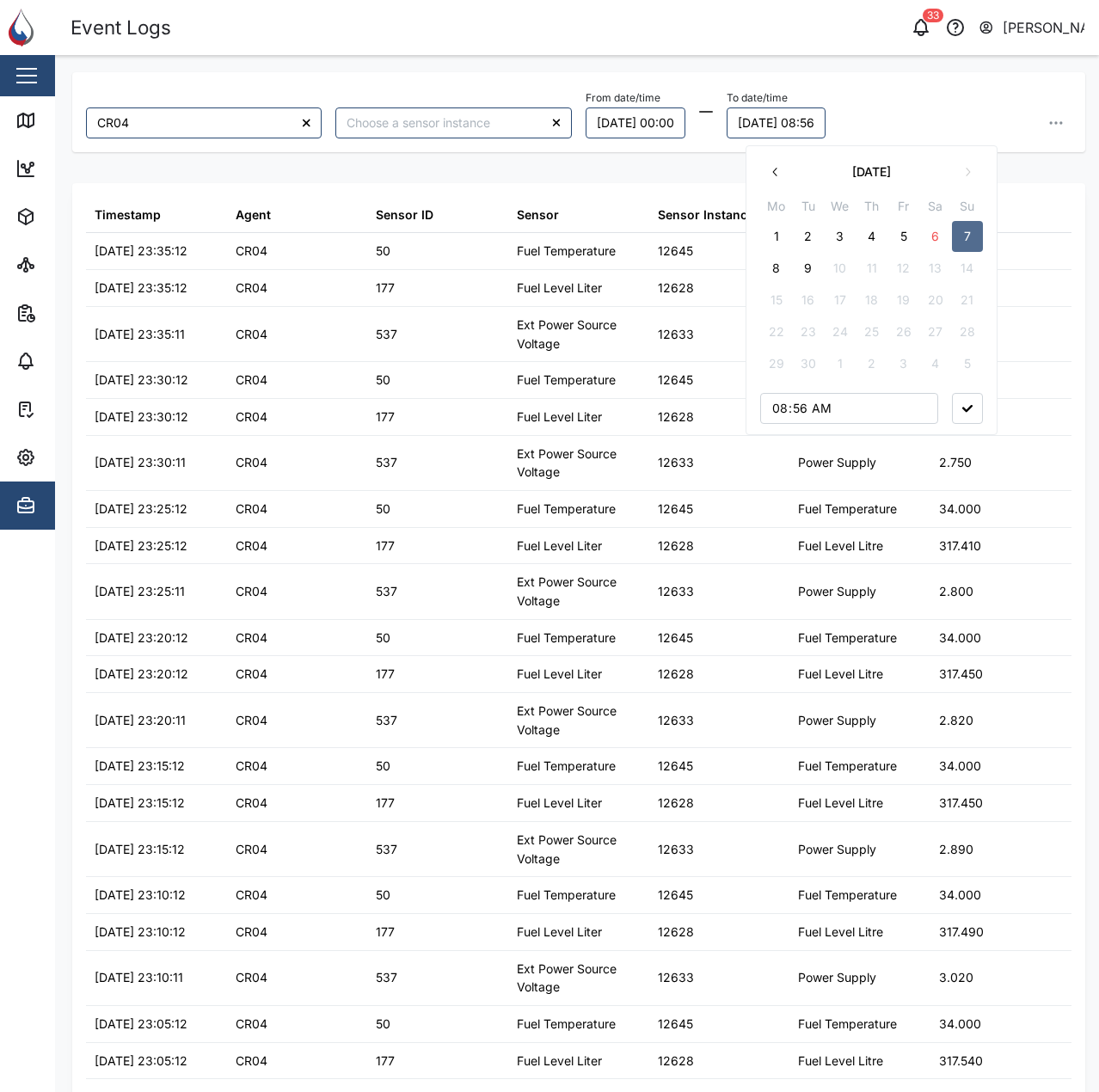
click at [774, 268] on button "8" at bounding box center [776, 268] width 31 height 31
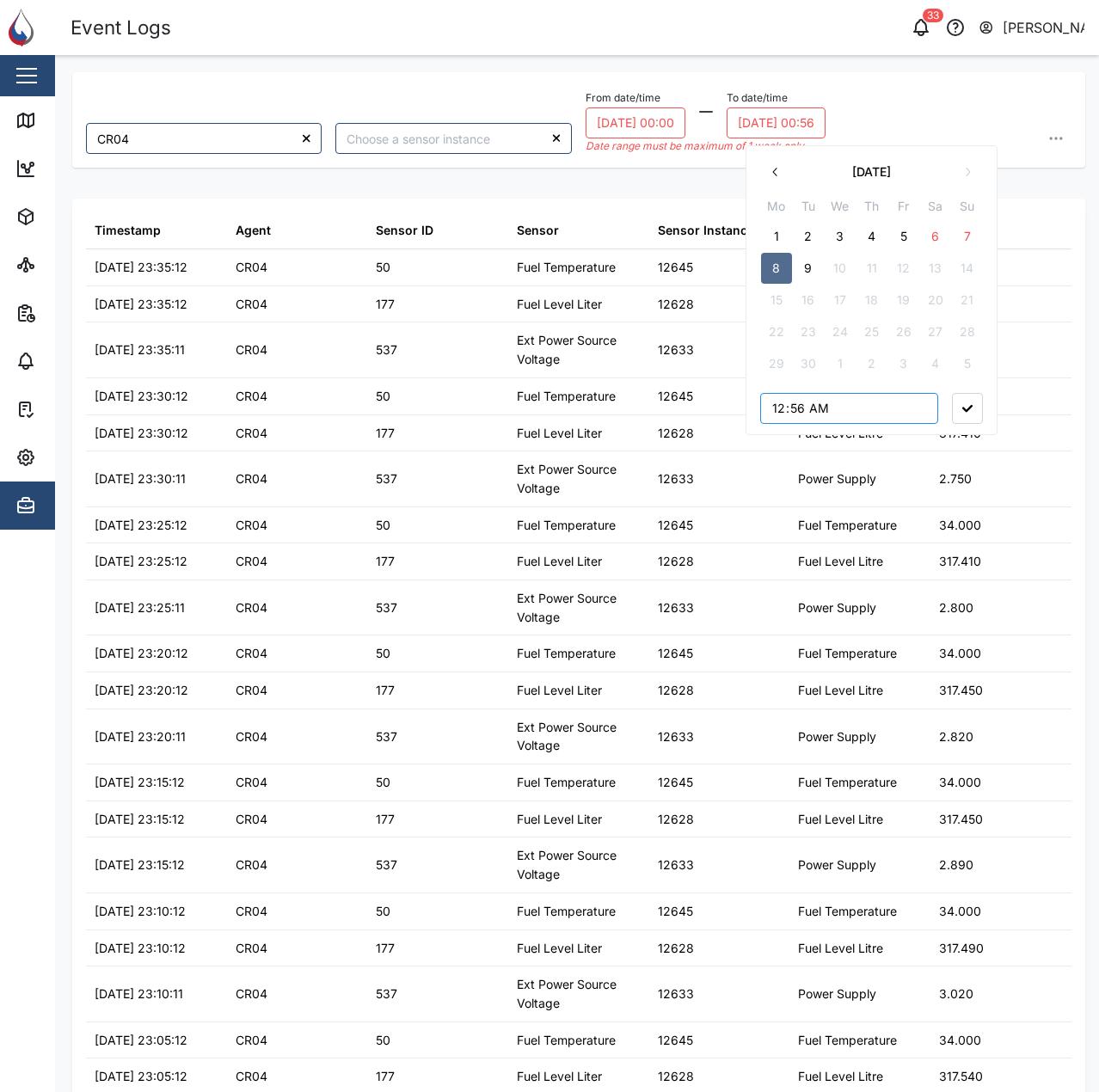
type input "00:00"
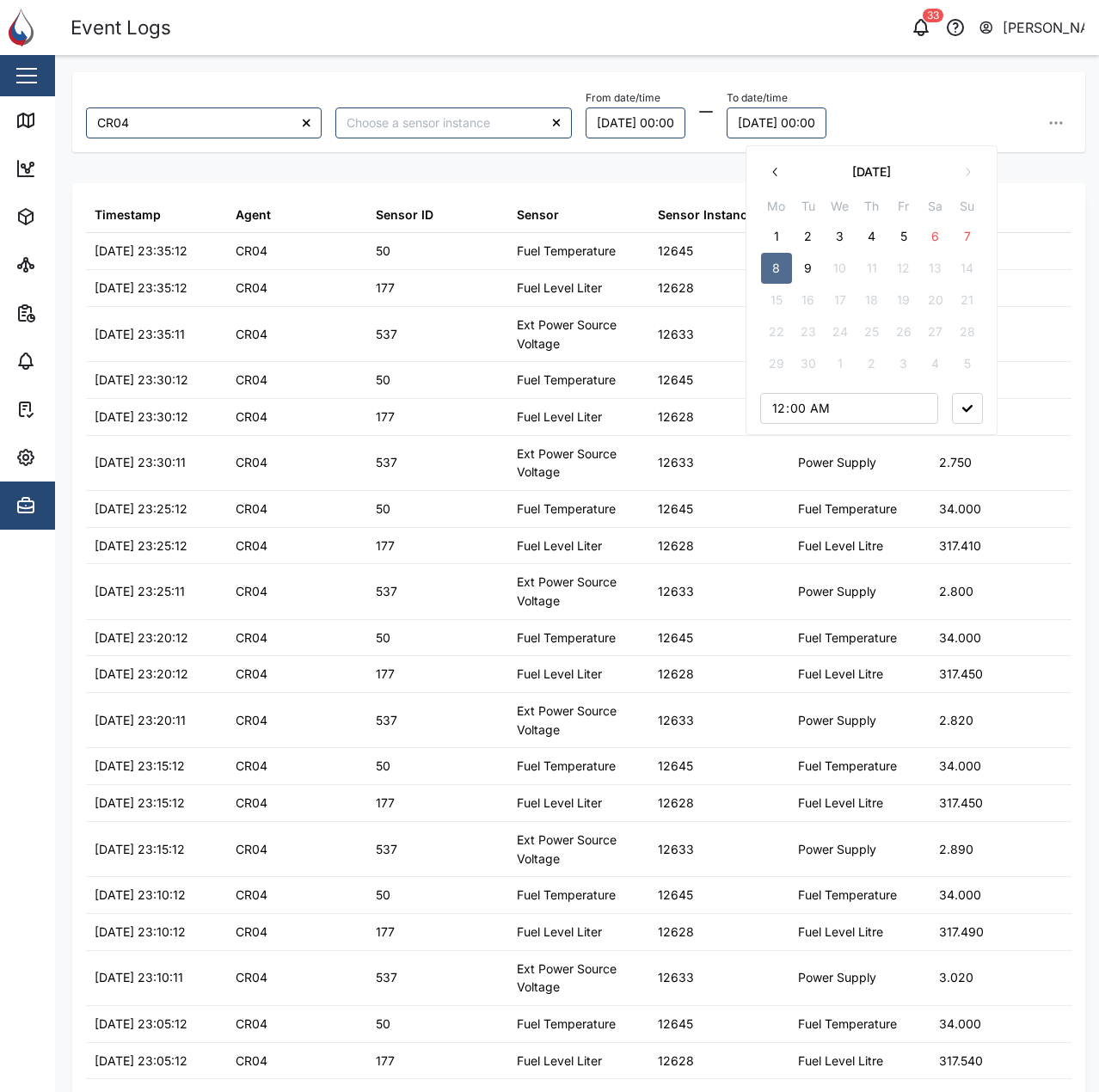
click at [966, 405] on div "CR04 From date/time 01/09/2025 00:00 To date/time 08/09/2025 00:00 September 20…" at bounding box center [579, 565] width 1013 height 986
click at [965, 416] on button "button" at bounding box center [966, 408] width 31 height 31
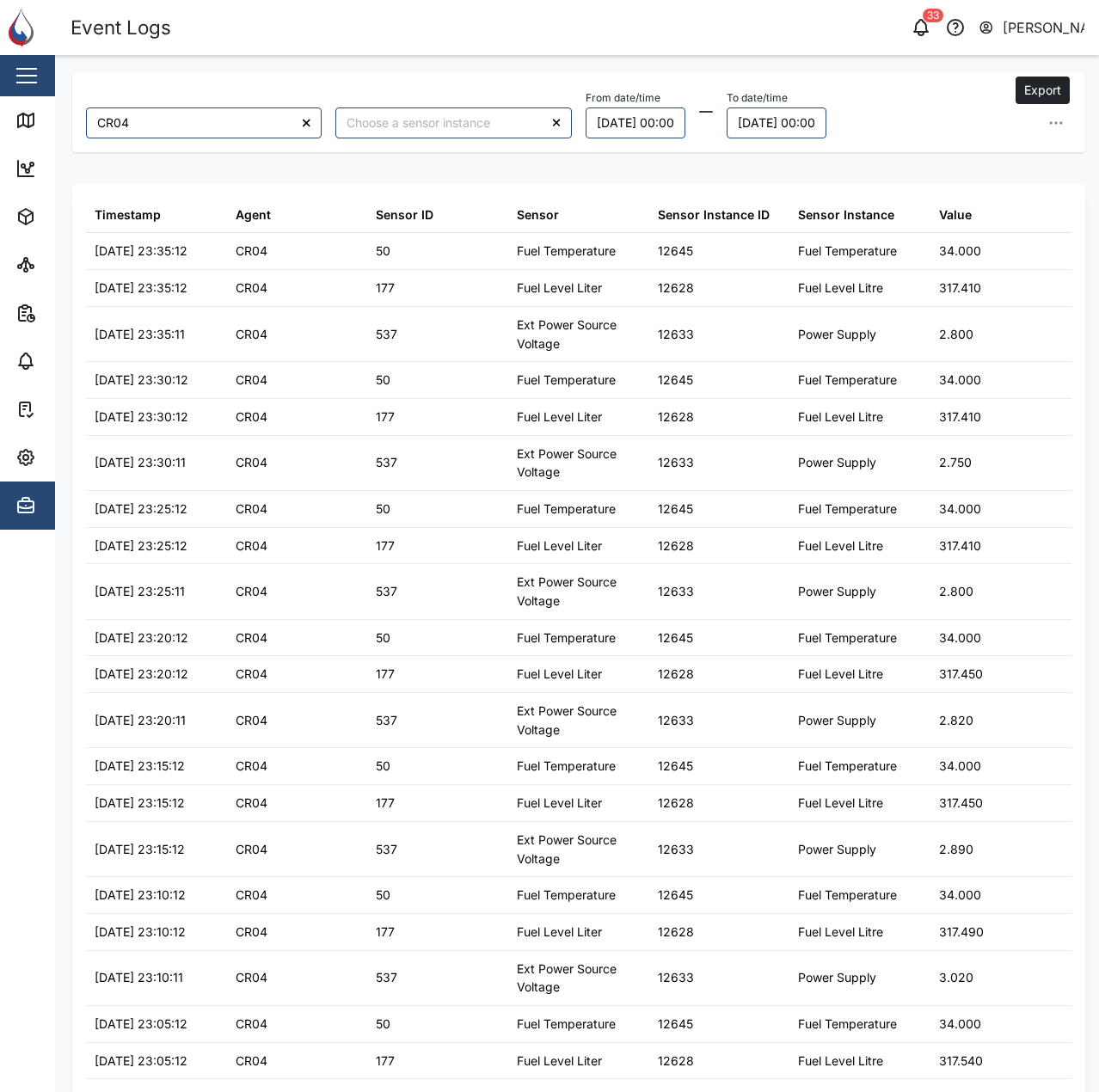
click at [1047, 124] on icon "button" at bounding box center [1056, 123] width 17 height 17
click at [986, 237] on button "Export all as CSV" at bounding box center [938, 238] width 217 height 31
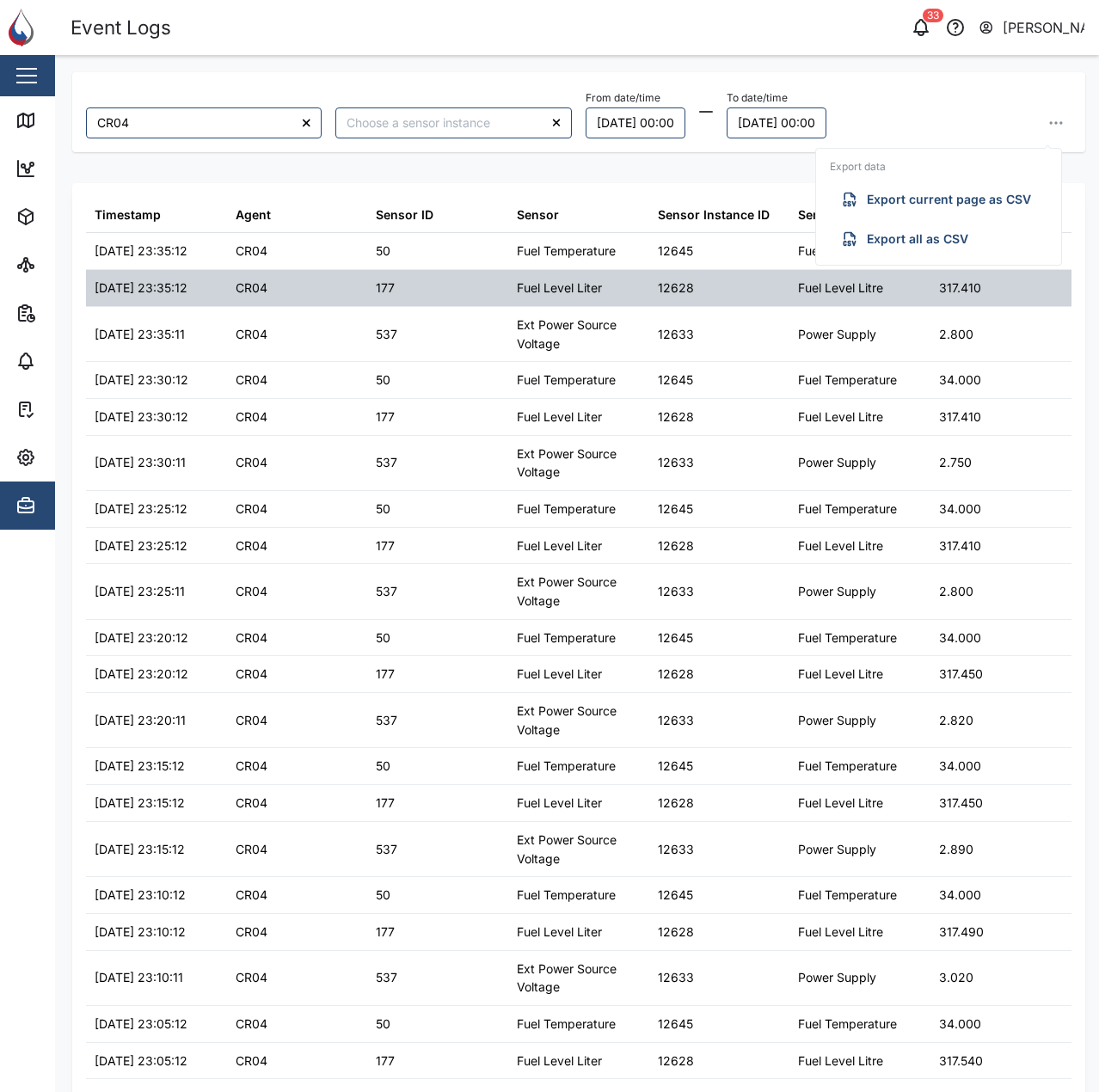
click at [803, 285] on div "Fuel Level Litre" at bounding box center [841, 288] width 86 height 19
